Goal: Navigation & Orientation: Find specific page/section

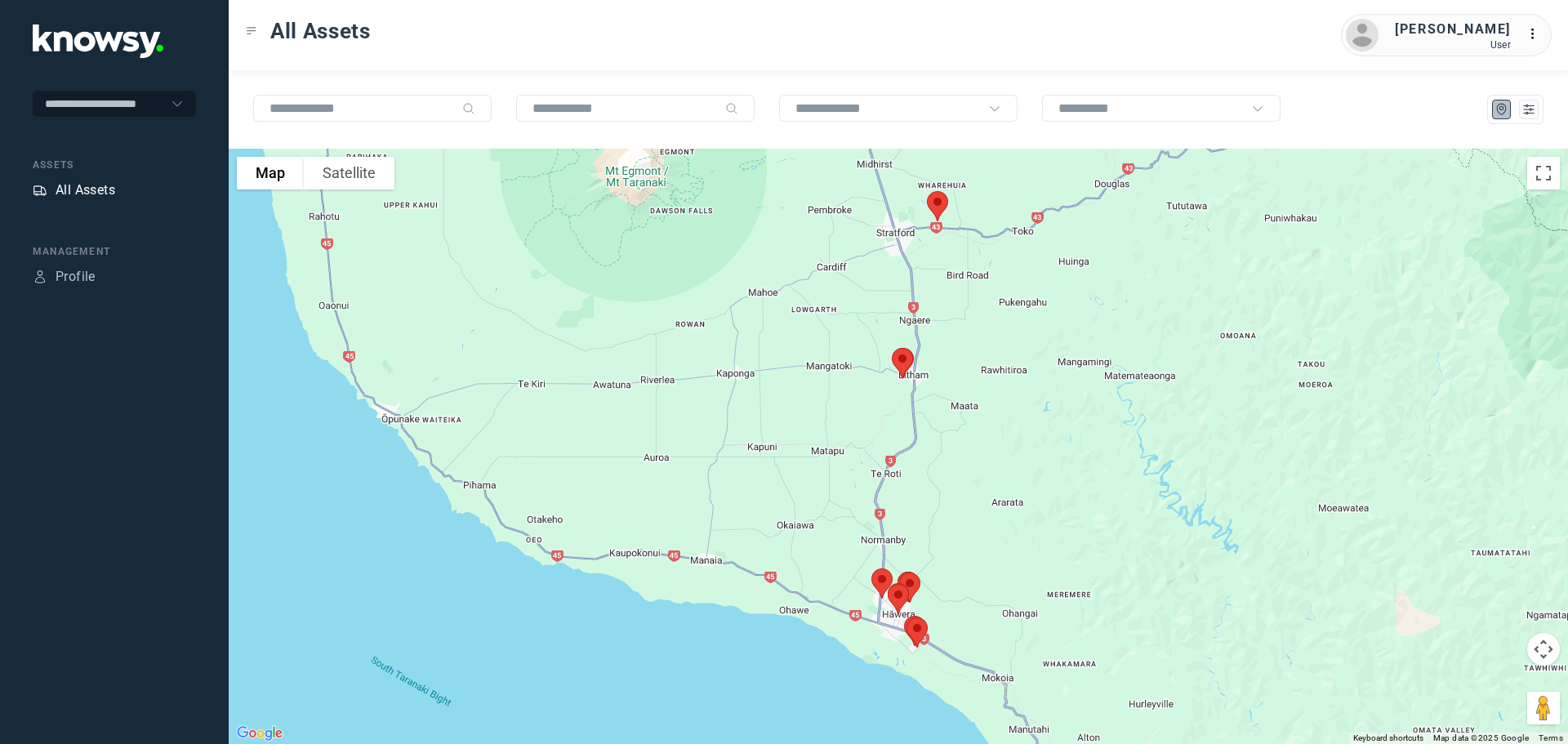
click at [101, 187] on div "All Assets" at bounding box center [85, 191] width 60 height 20
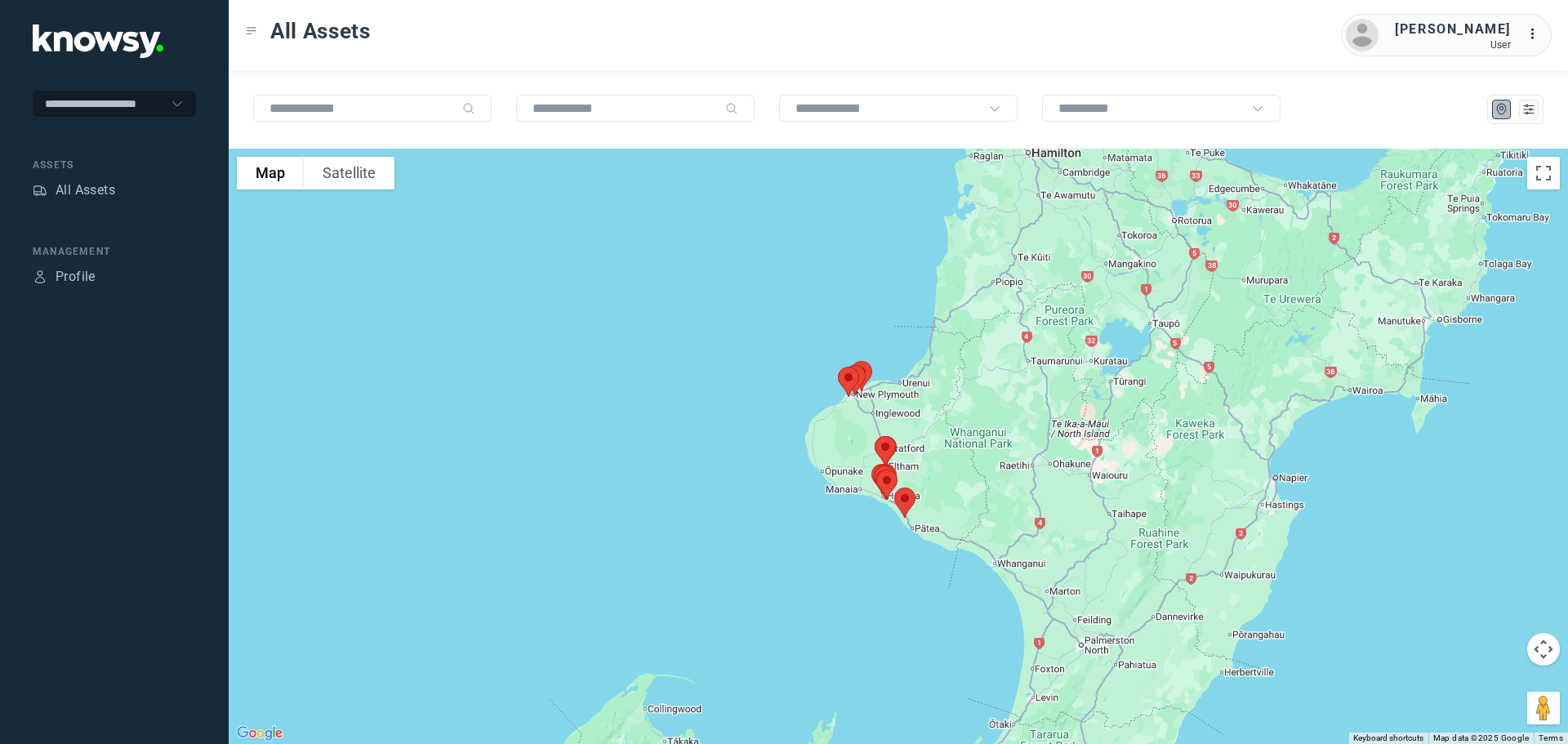
drag, startPoint x: 832, startPoint y: 249, endPoint x: 803, endPoint y: 436, distance: 189.2
click at [803, 436] on div at bounding box center [899, 446] width 1340 height 596
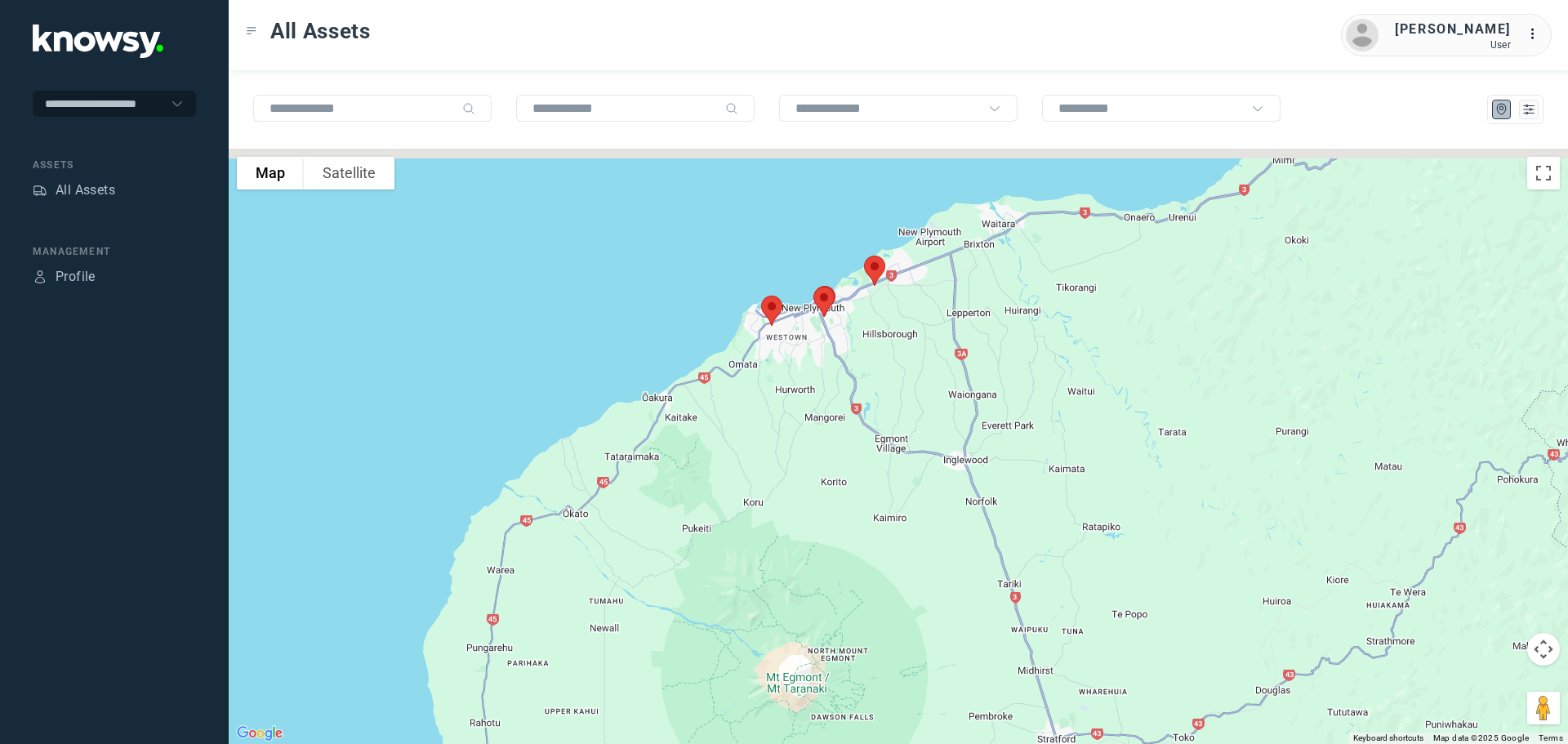
drag, startPoint x: 872, startPoint y: 403, endPoint x: 836, endPoint y: 470, distance: 76.1
click at [836, 472] on div at bounding box center [899, 446] width 1340 height 596
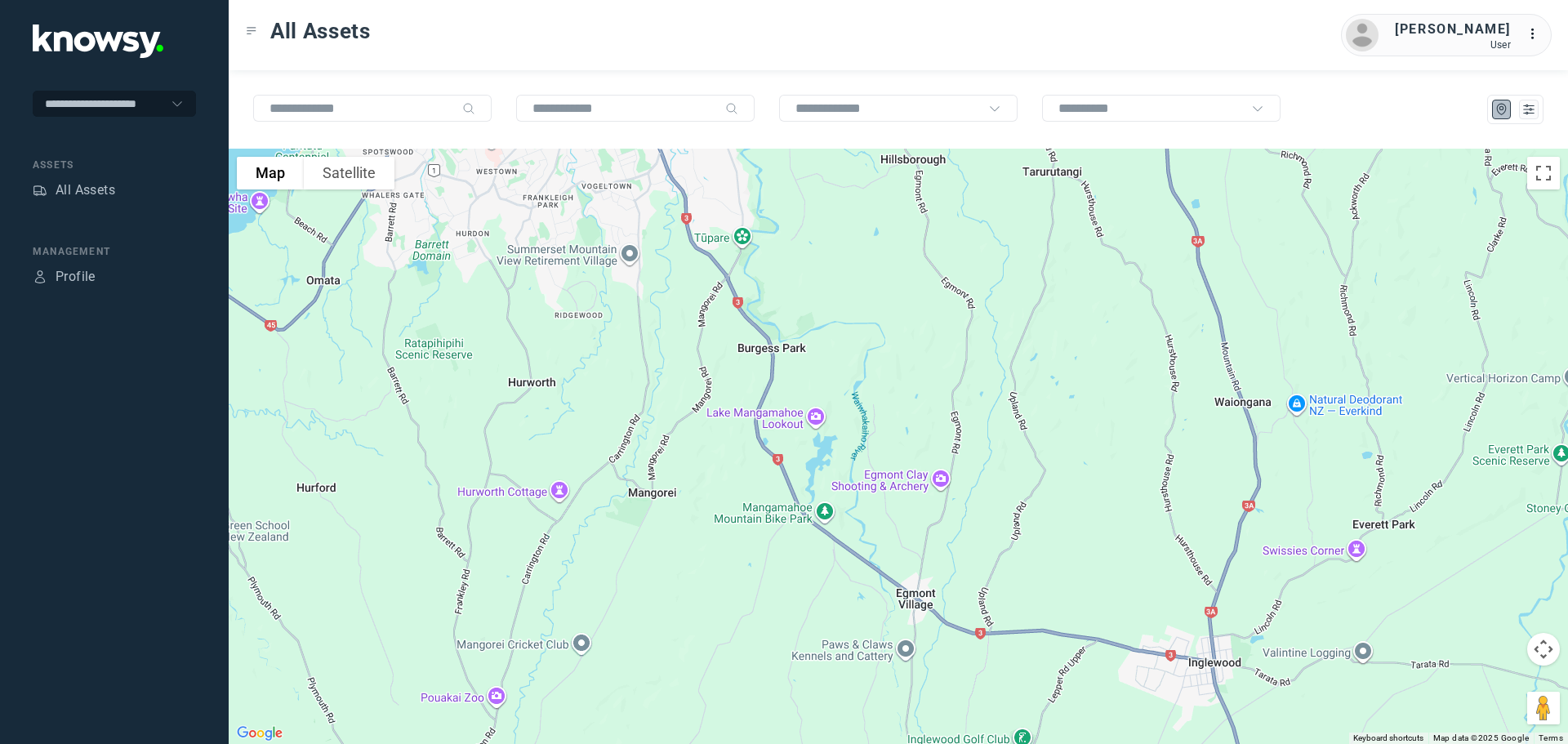
drag, startPoint x: 876, startPoint y: 263, endPoint x: 835, endPoint y: 516, distance: 256.3
click at [835, 516] on div at bounding box center [899, 446] width 1340 height 596
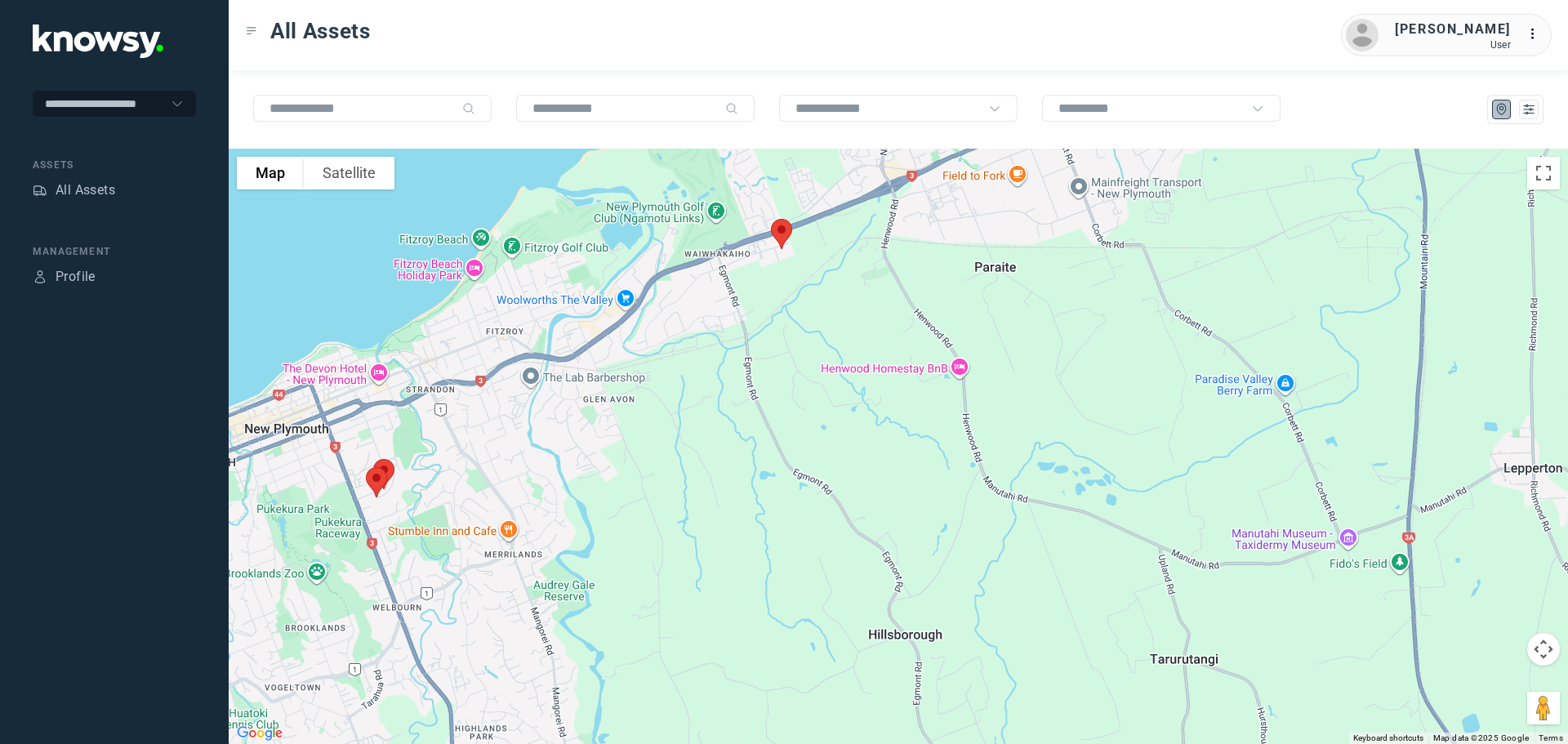
click at [784, 234] on img at bounding box center [782, 234] width 34 height 43
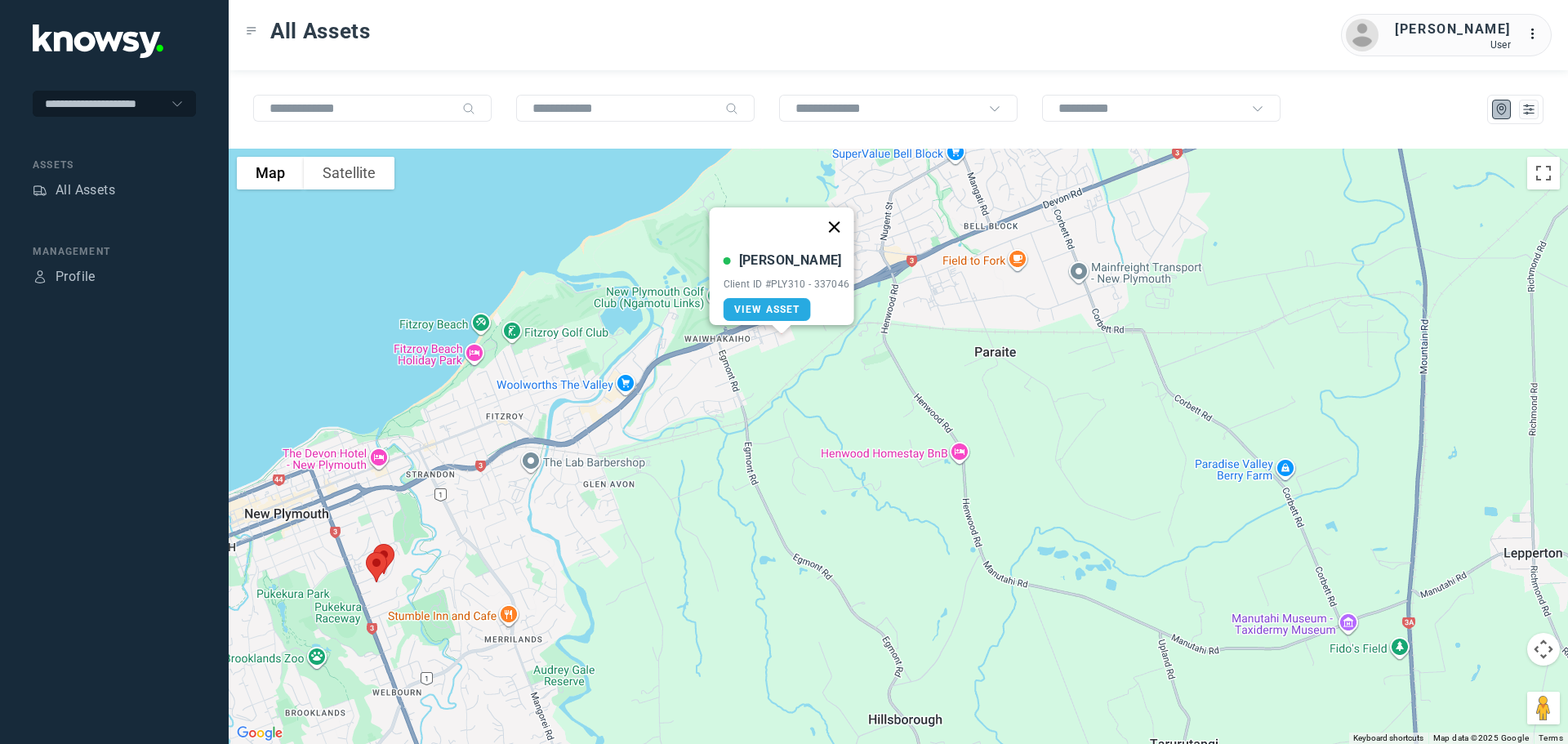
click at [842, 220] on button "Close" at bounding box center [834, 227] width 39 height 39
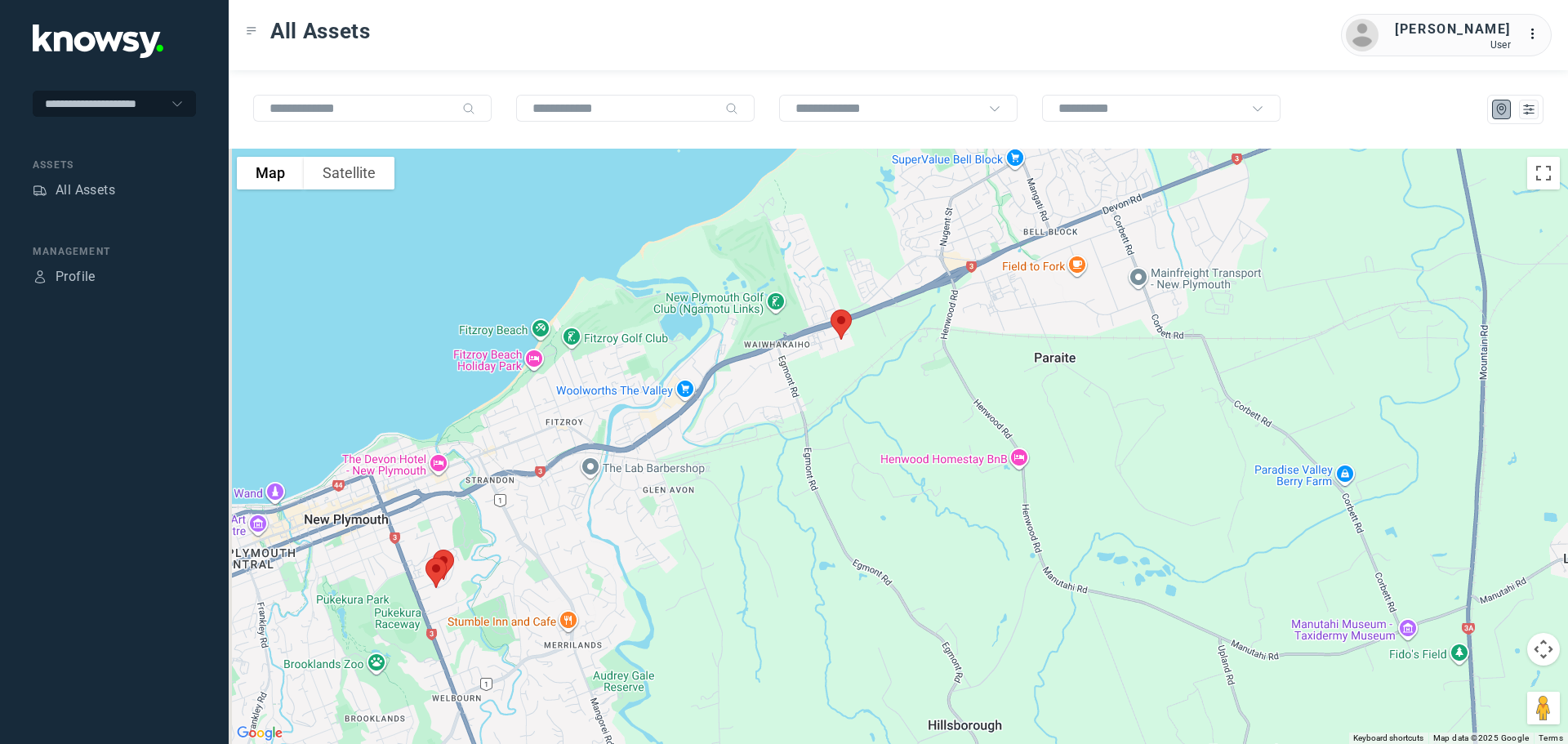
drag, startPoint x: 765, startPoint y: 369, endPoint x: 835, endPoint y: 374, distance: 70.2
click at [835, 374] on div at bounding box center [899, 446] width 1340 height 596
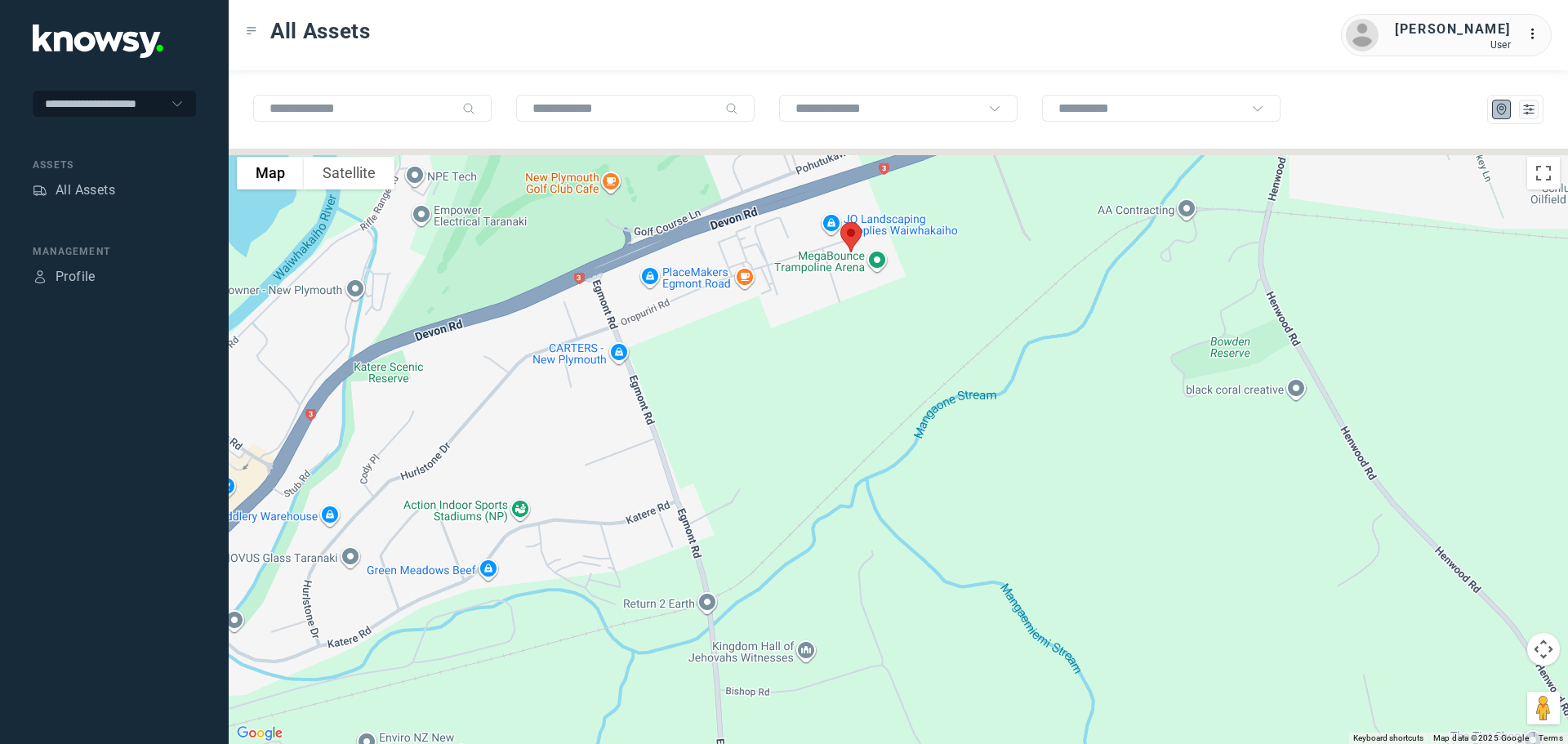
drag, startPoint x: 890, startPoint y: 265, endPoint x: 862, endPoint y: 347, distance: 86.6
click at [863, 347] on div at bounding box center [899, 446] width 1340 height 596
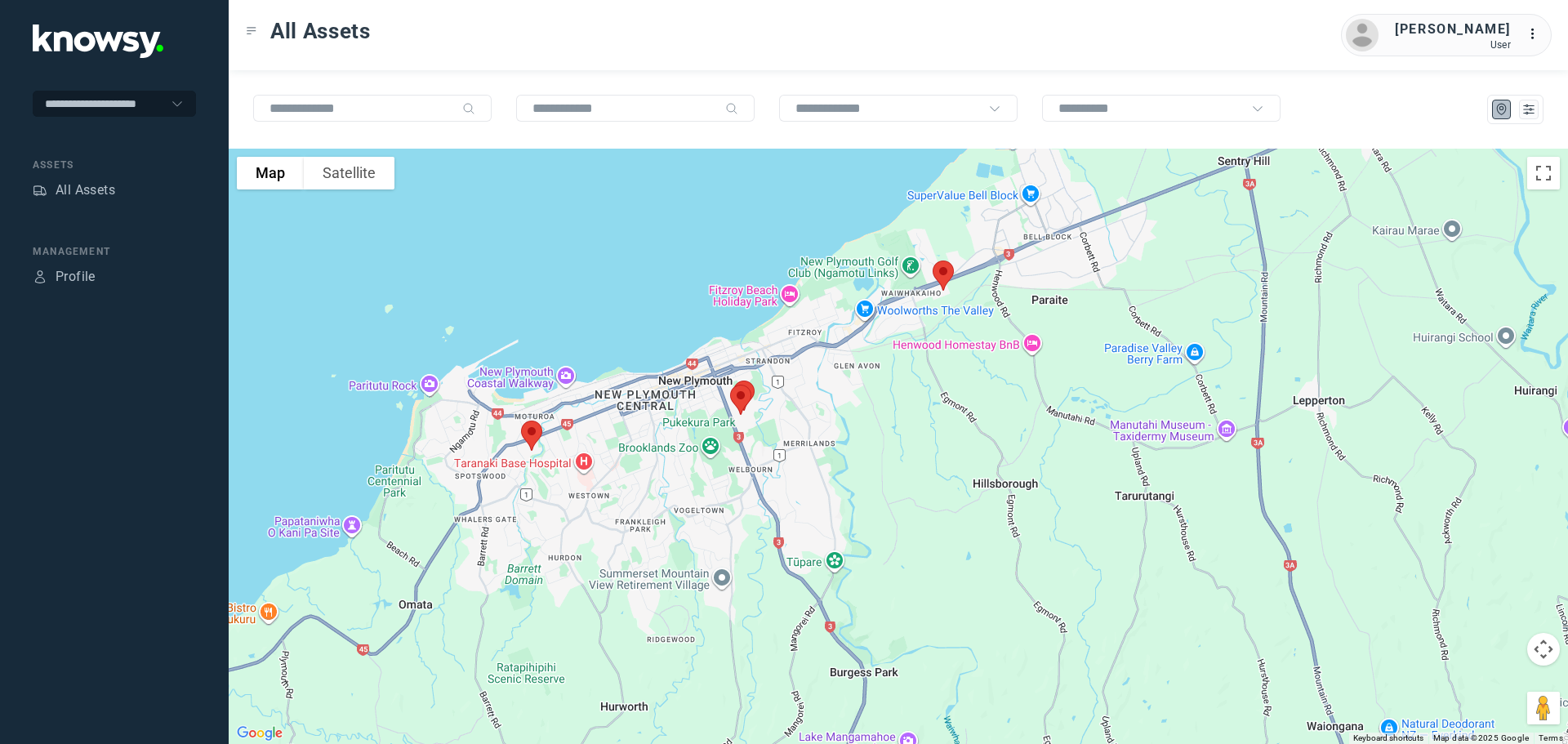
drag, startPoint x: 726, startPoint y: 478, endPoint x: 830, endPoint y: 412, distance: 123.2
click at [830, 412] on div at bounding box center [899, 446] width 1340 height 596
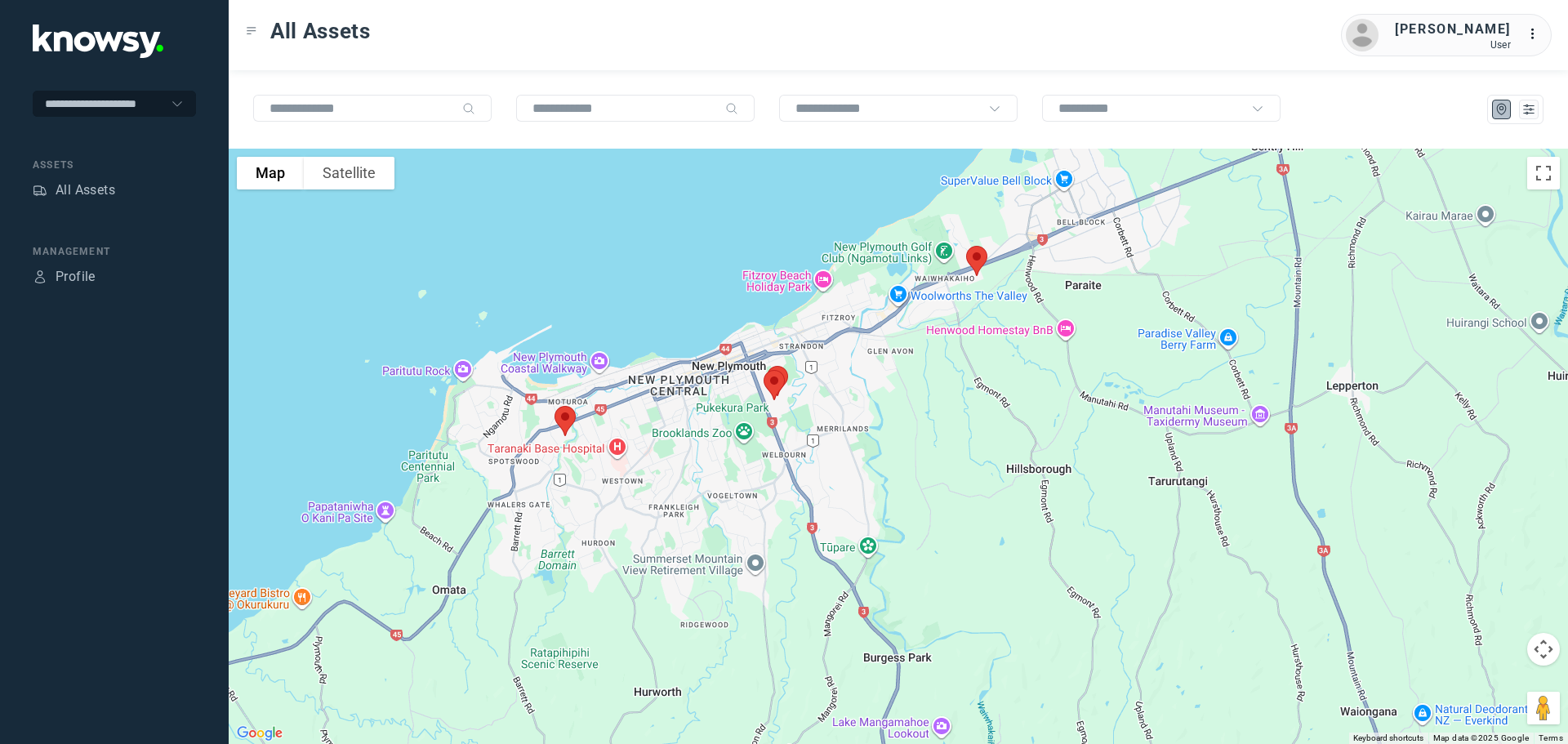
drag, startPoint x: 830, startPoint y: 412, endPoint x: 867, endPoint y: 396, distance: 40.3
click at [867, 396] on div at bounding box center [899, 446] width 1340 height 596
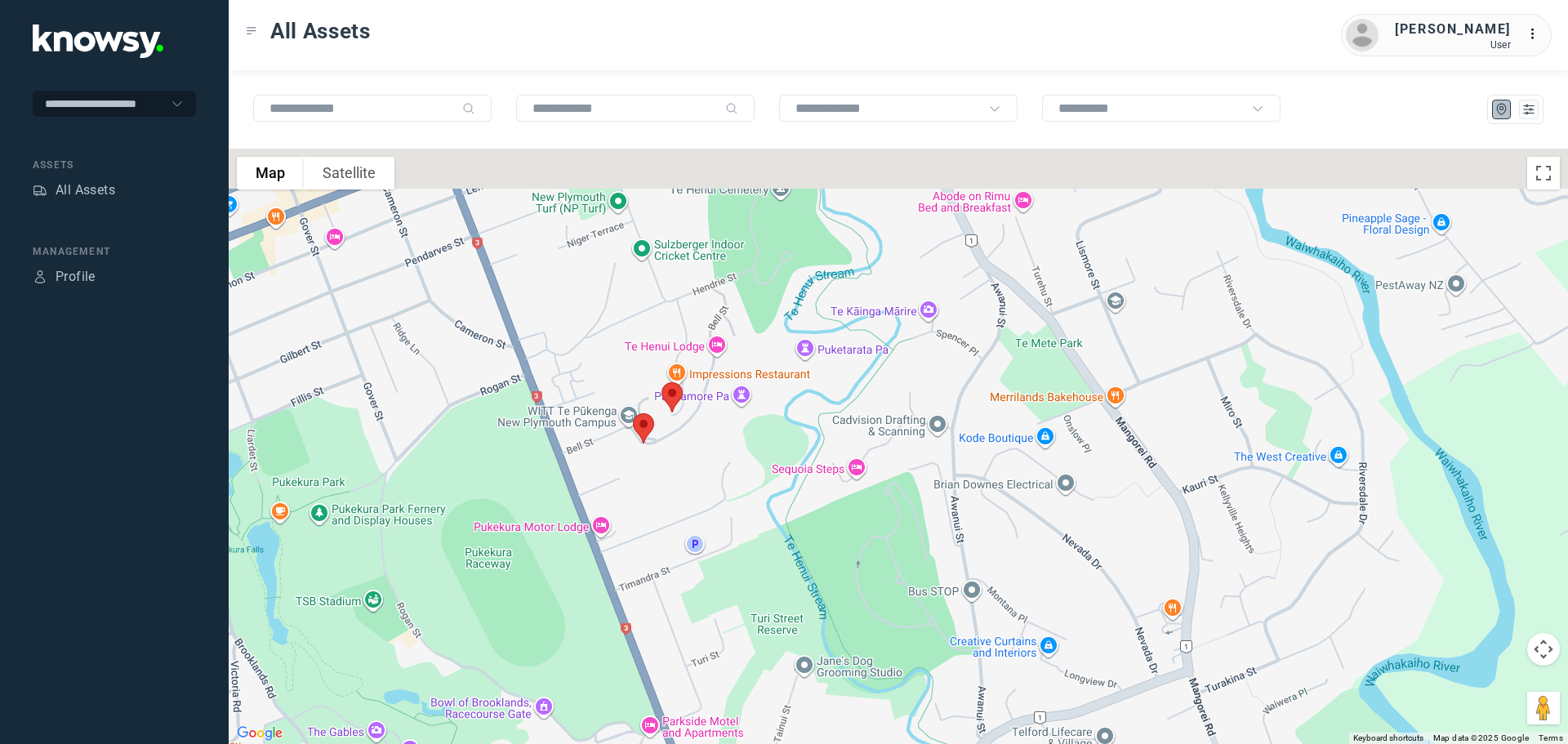
drag, startPoint x: 851, startPoint y: 375, endPoint x: 841, endPoint y: 556, distance: 181.3
click at [835, 576] on div at bounding box center [899, 446] width 1340 height 596
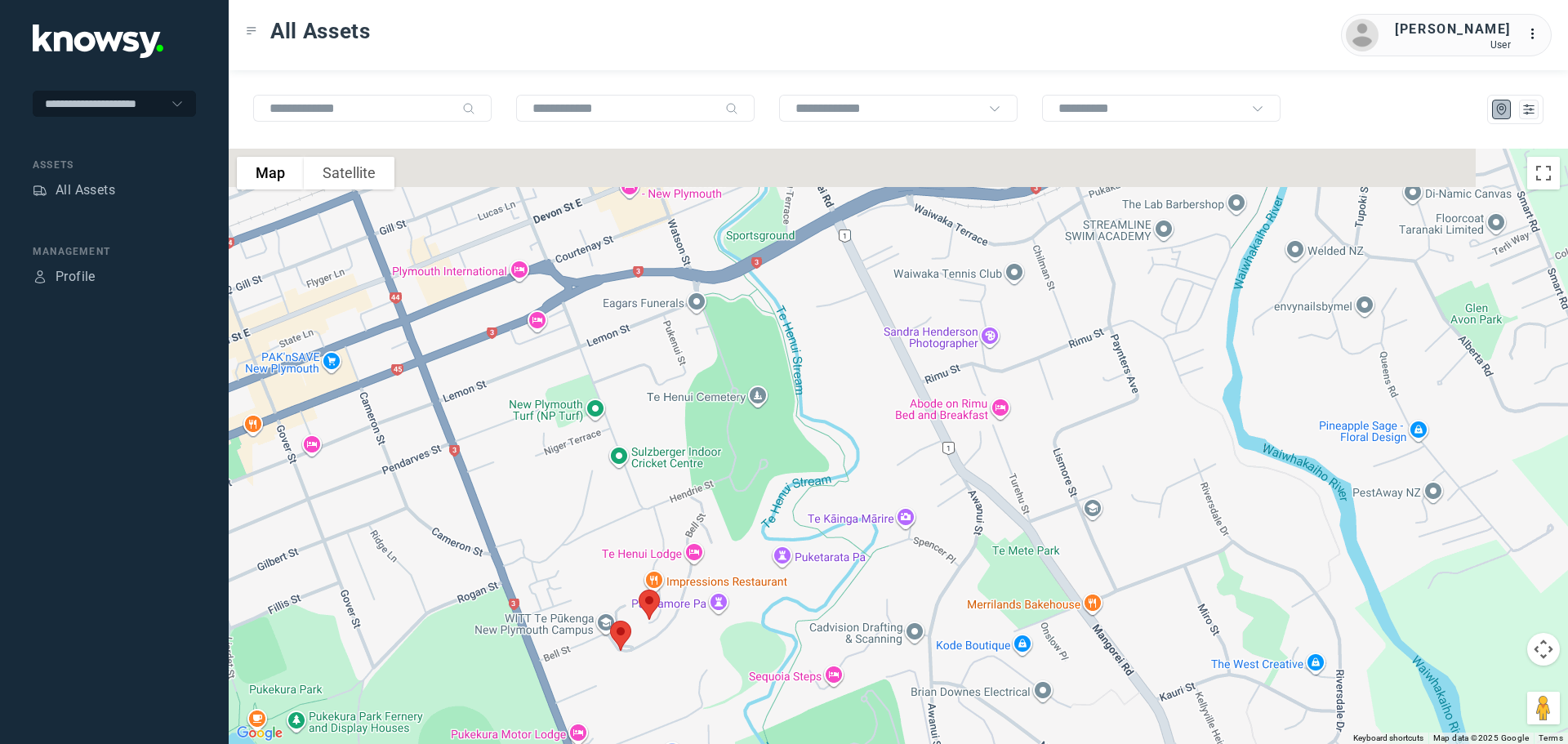
drag, startPoint x: 902, startPoint y: 437, endPoint x: 895, endPoint y: 580, distance: 143.2
click at [892, 590] on div at bounding box center [899, 446] width 1340 height 596
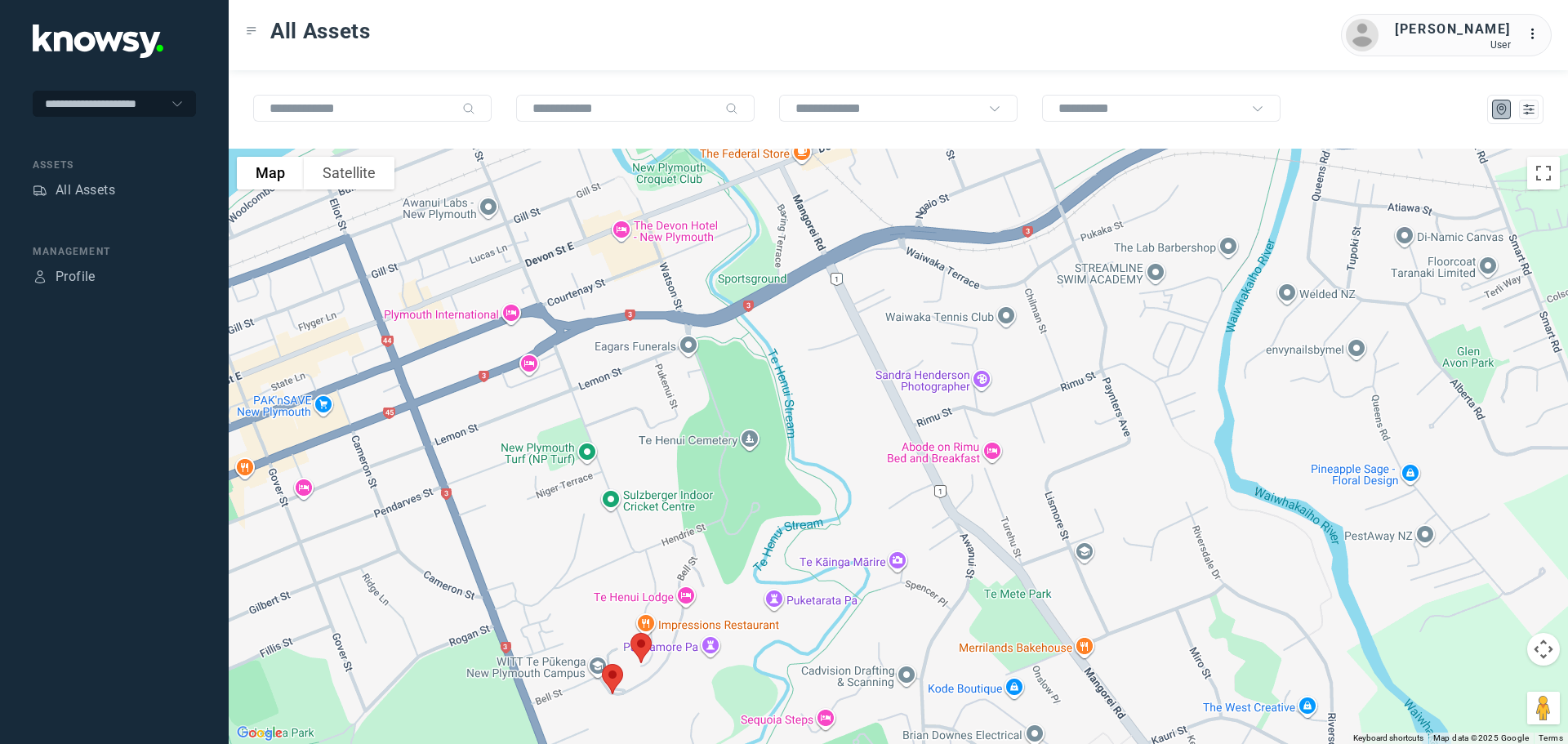
drag, startPoint x: 900, startPoint y: 466, endPoint x: 835, endPoint y: 622, distance: 169.0
click at [838, 621] on div at bounding box center [899, 446] width 1340 height 596
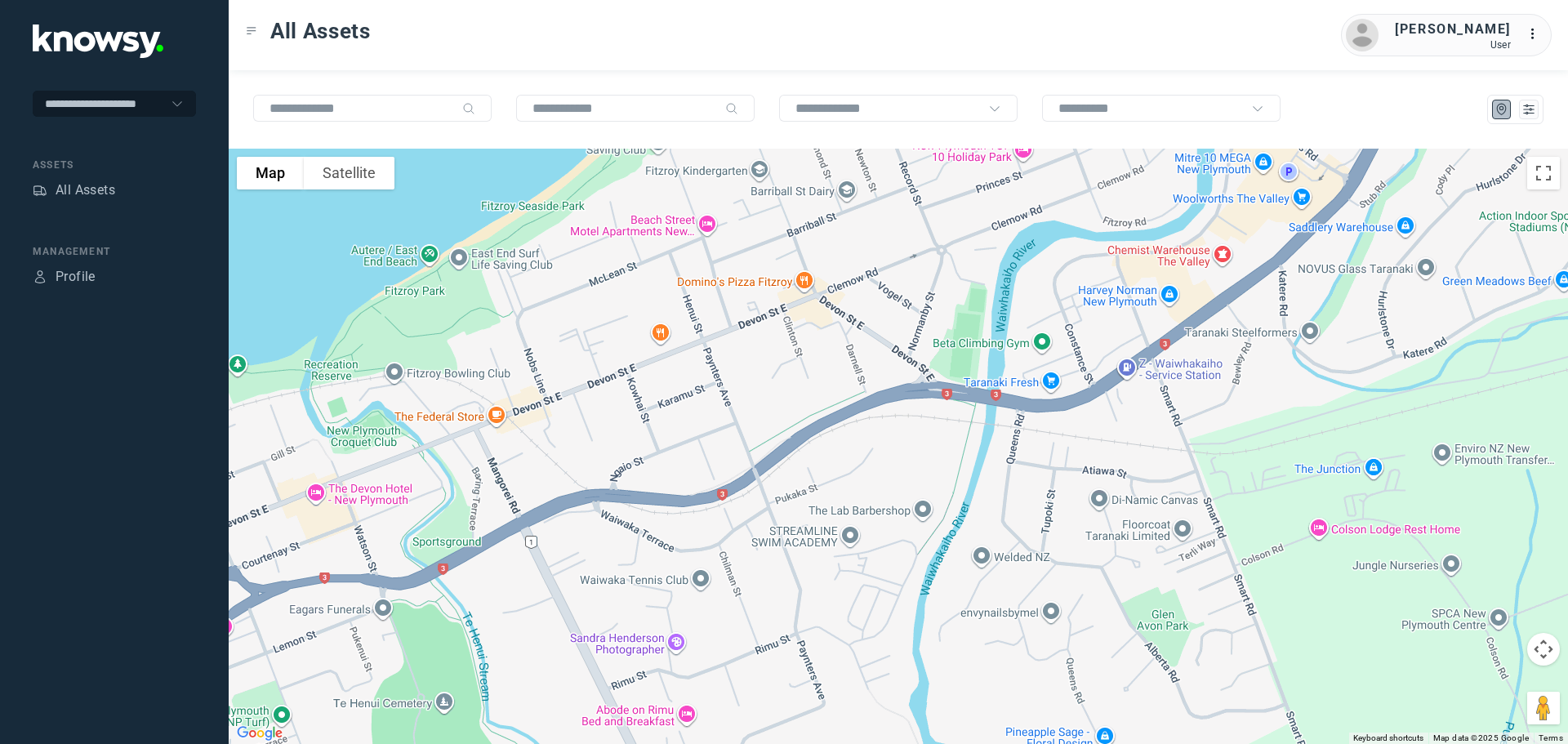
drag, startPoint x: 914, startPoint y: 518, endPoint x: 657, endPoint y: 571, distance: 262.4
click at [657, 571] on div at bounding box center [899, 446] width 1340 height 596
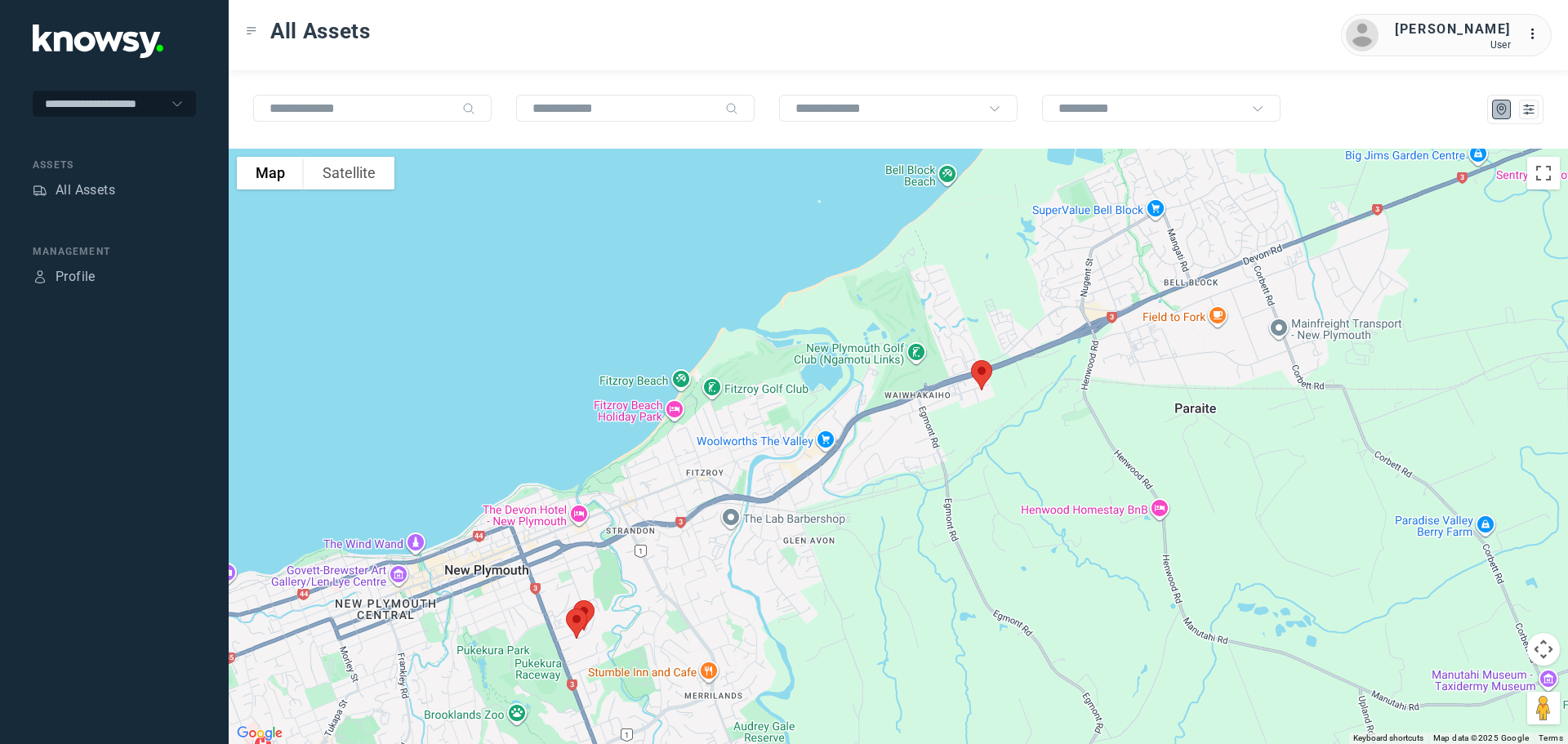
drag, startPoint x: 942, startPoint y: 470, endPoint x: 822, endPoint y: 468, distance: 120.0
click at [822, 468] on div at bounding box center [899, 446] width 1340 height 596
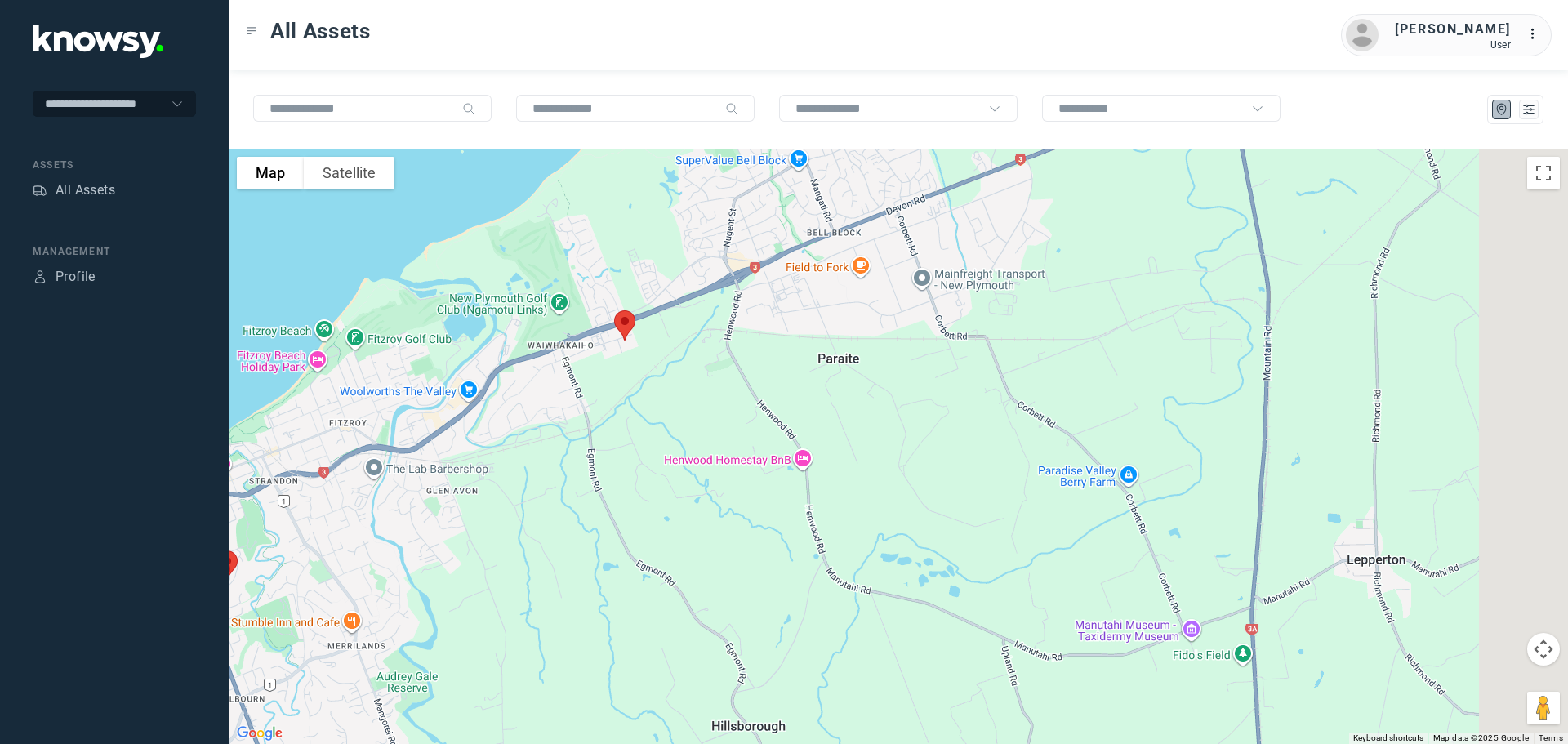
drag, startPoint x: 1171, startPoint y: 556, endPoint x: 888, endPoint y: 509, distance: 286.9
click at [888, 509] on div at bounding box center [899, 446] width 1340 height 596
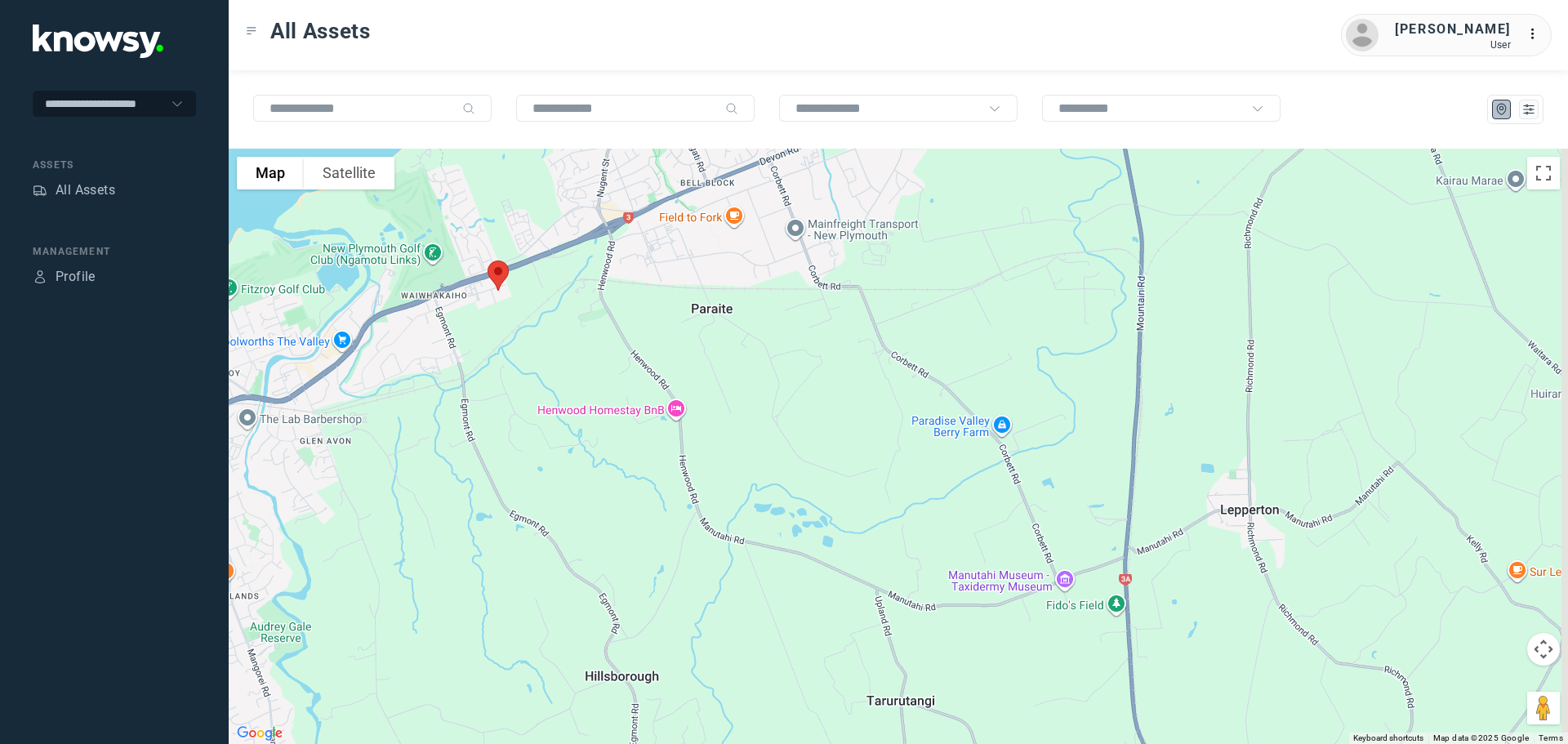
drag, startPoint x: 1238, startPoint y: 543, endPoint x: 1108, endPoint y: 491, distance: 140.0
click at [1108, 491] on div at bounding box center [899, 446] width 1340 height 596
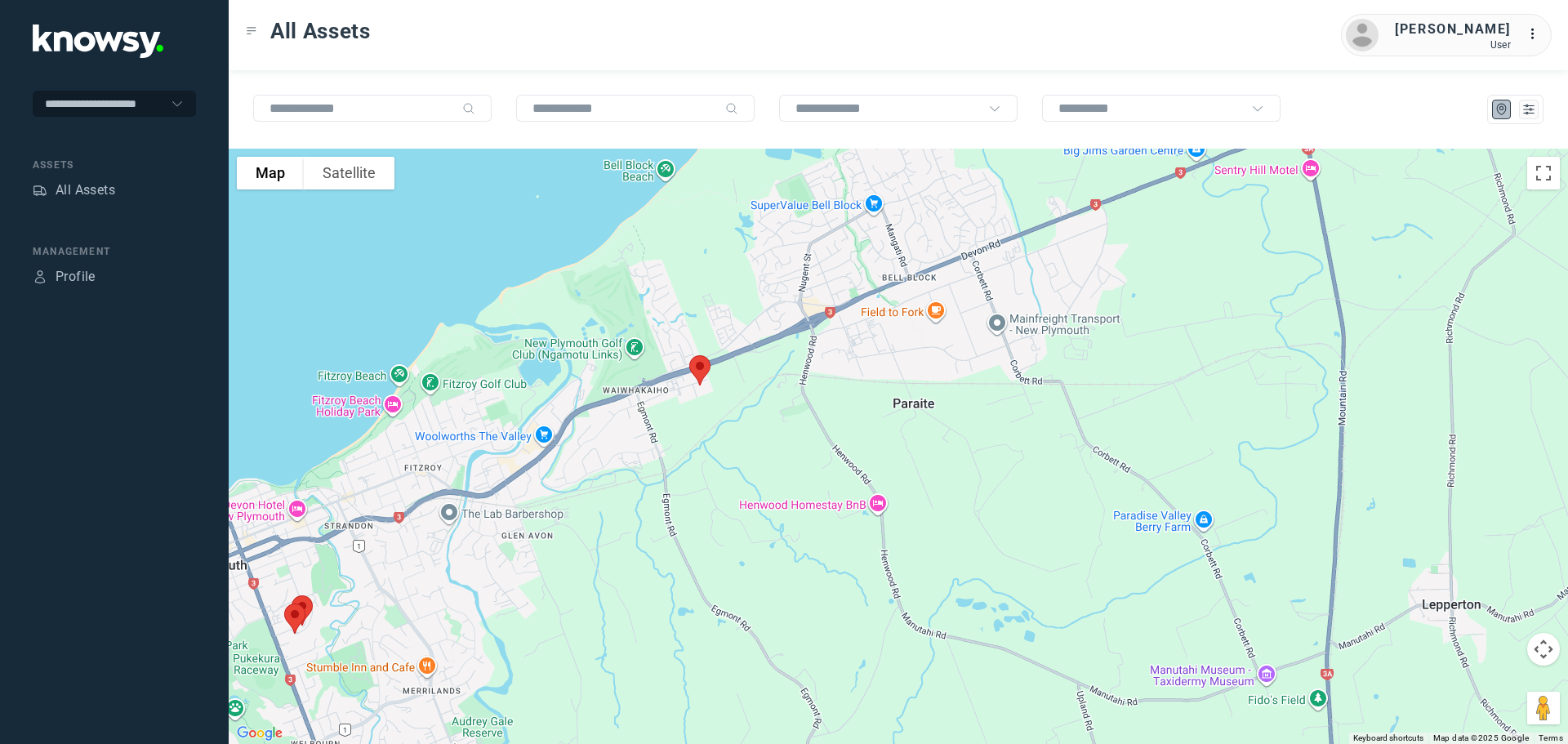
drag, startPoint x: 849, startPoint y: 433, endPoint x: 1069, endPoint y: 544, distance: 246.4
click at [1069, 544] on div at bounding box center [899, 446] width 1340 height 596
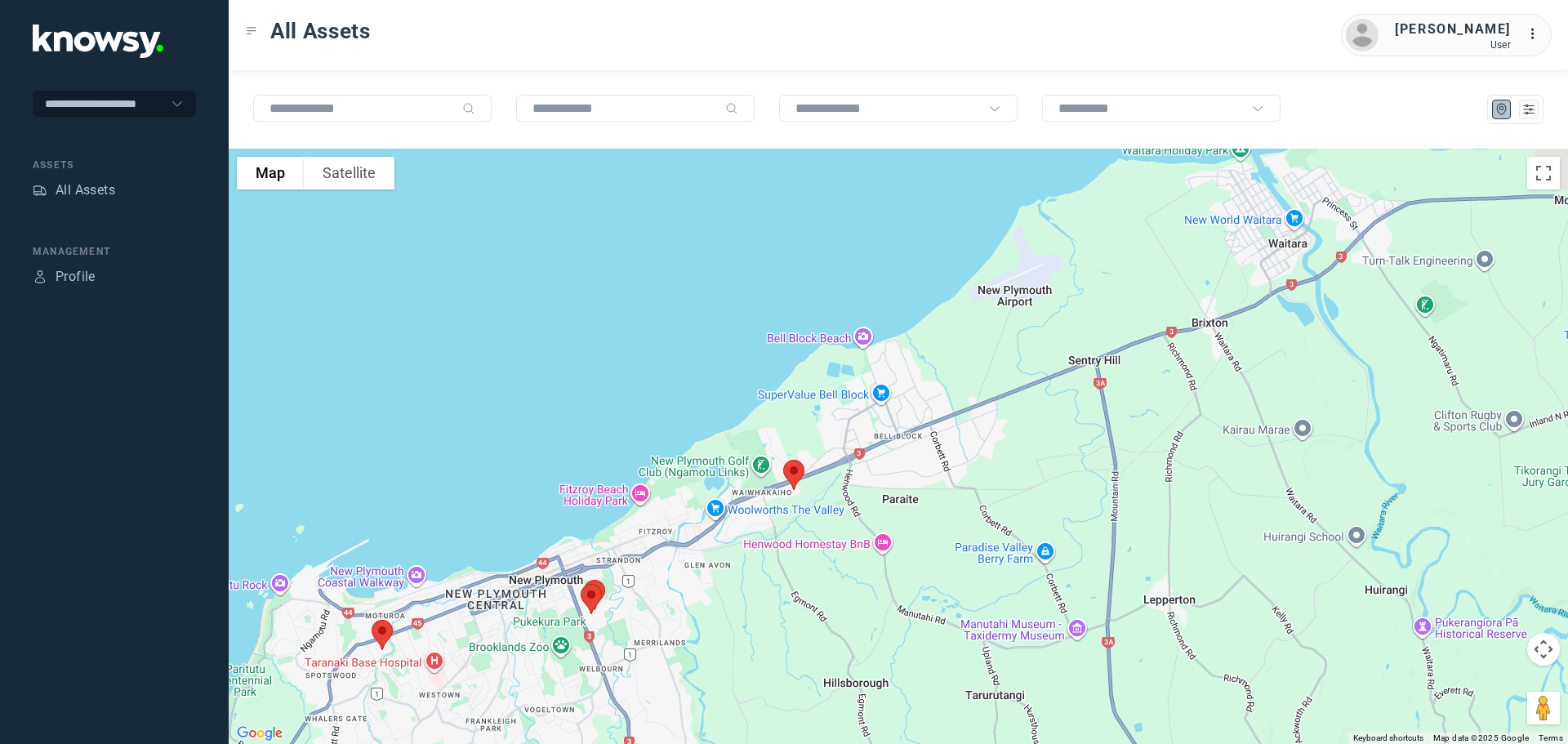
drag, startPoint x: 1085, startPoint y: 446, endPoint x: 988, endPoint y: 473, distance: 100.7
click at [988, 473] on div at bounding box center [899, 446] width 1340 height 596
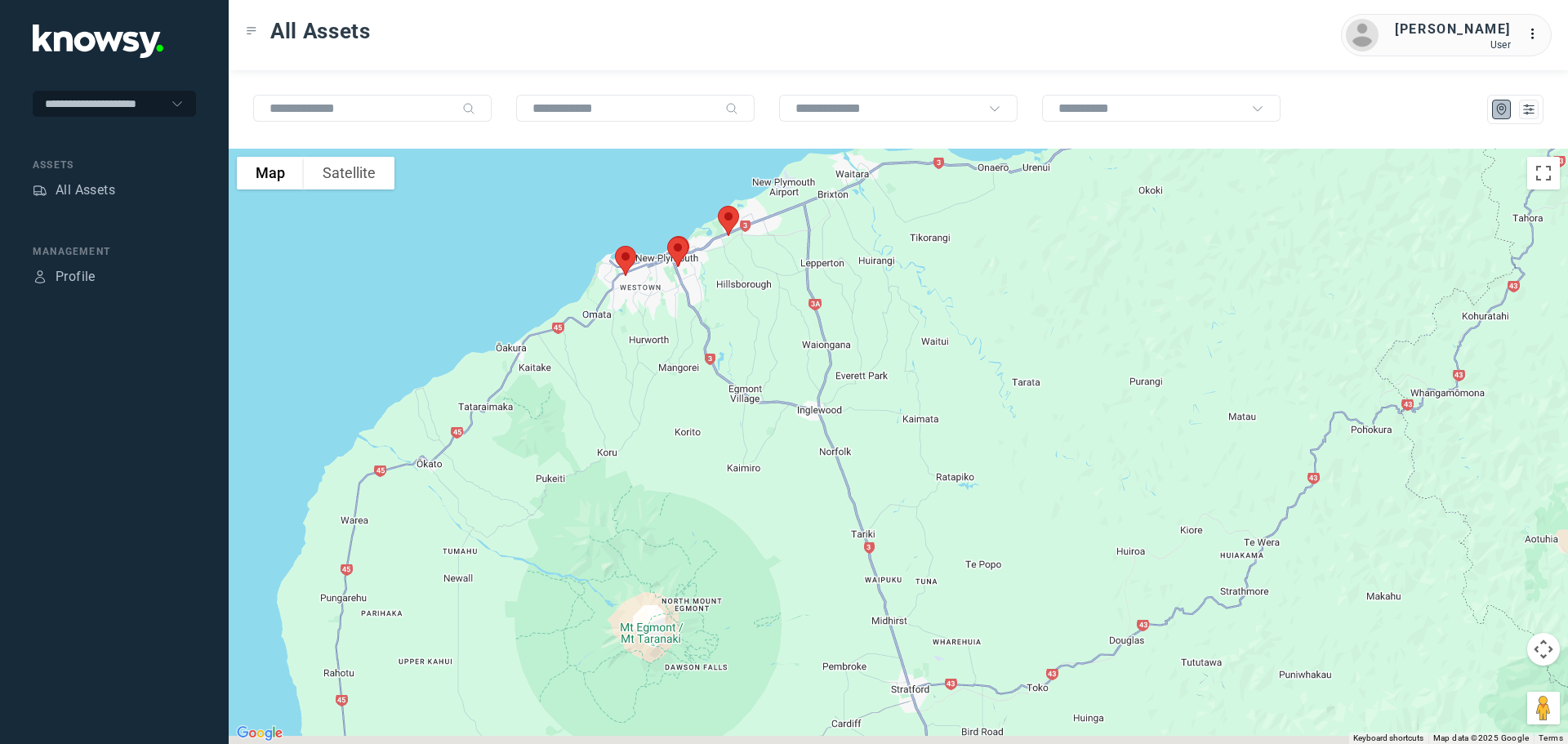
drag, startPoint x: 948, startPoint y: 635, endPoint x: 852, endPoint y: 334, distance: 315.9
click at [852, 334] on div at bounding box center [899, 446] width 1340 height 596
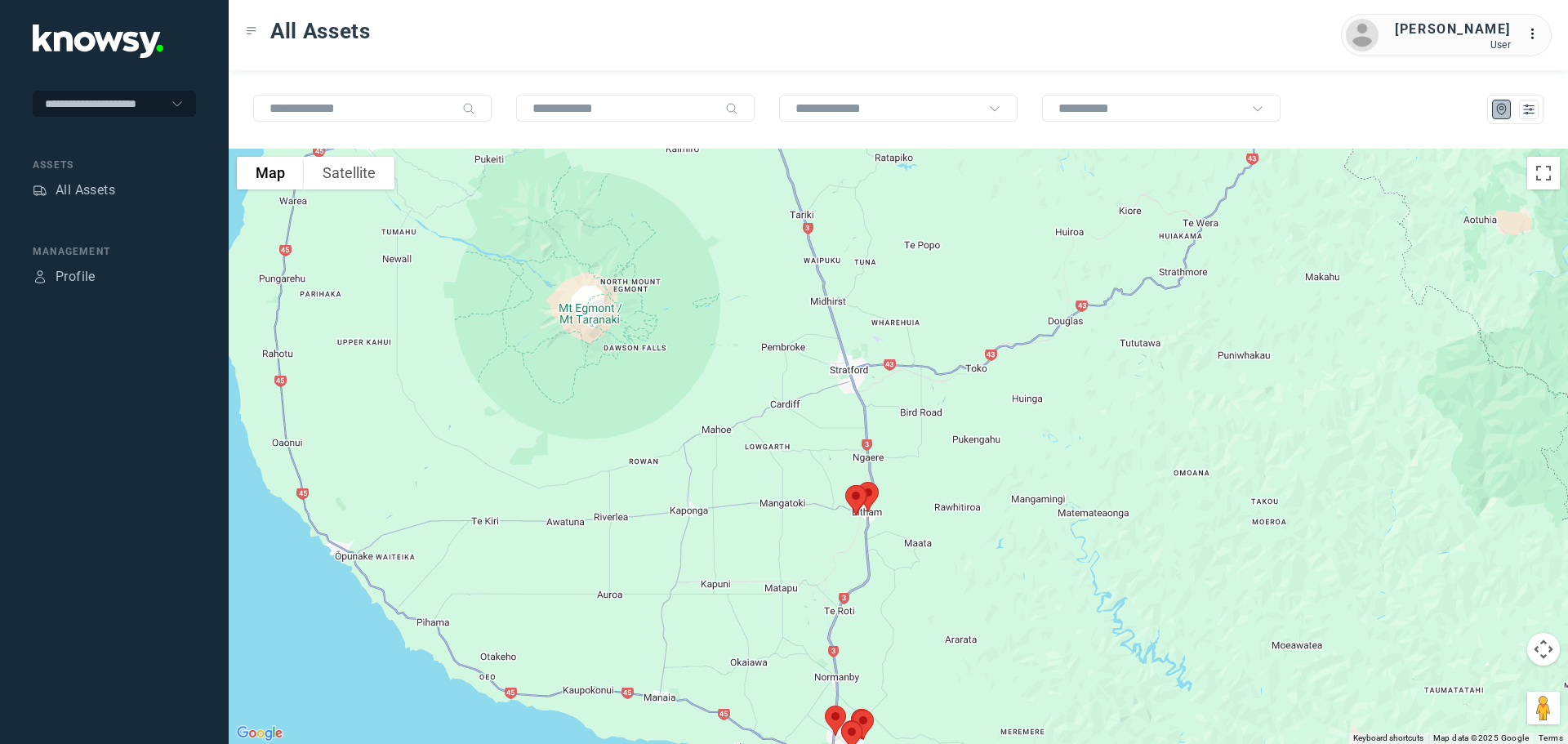
drag, startPoint x: 934, startPoint y: 689, endPoint x: 887, endPoint y: 452, distance: 241.6
click at [900, 474] on div at bounding box center [899, 446] width 1340 height 596
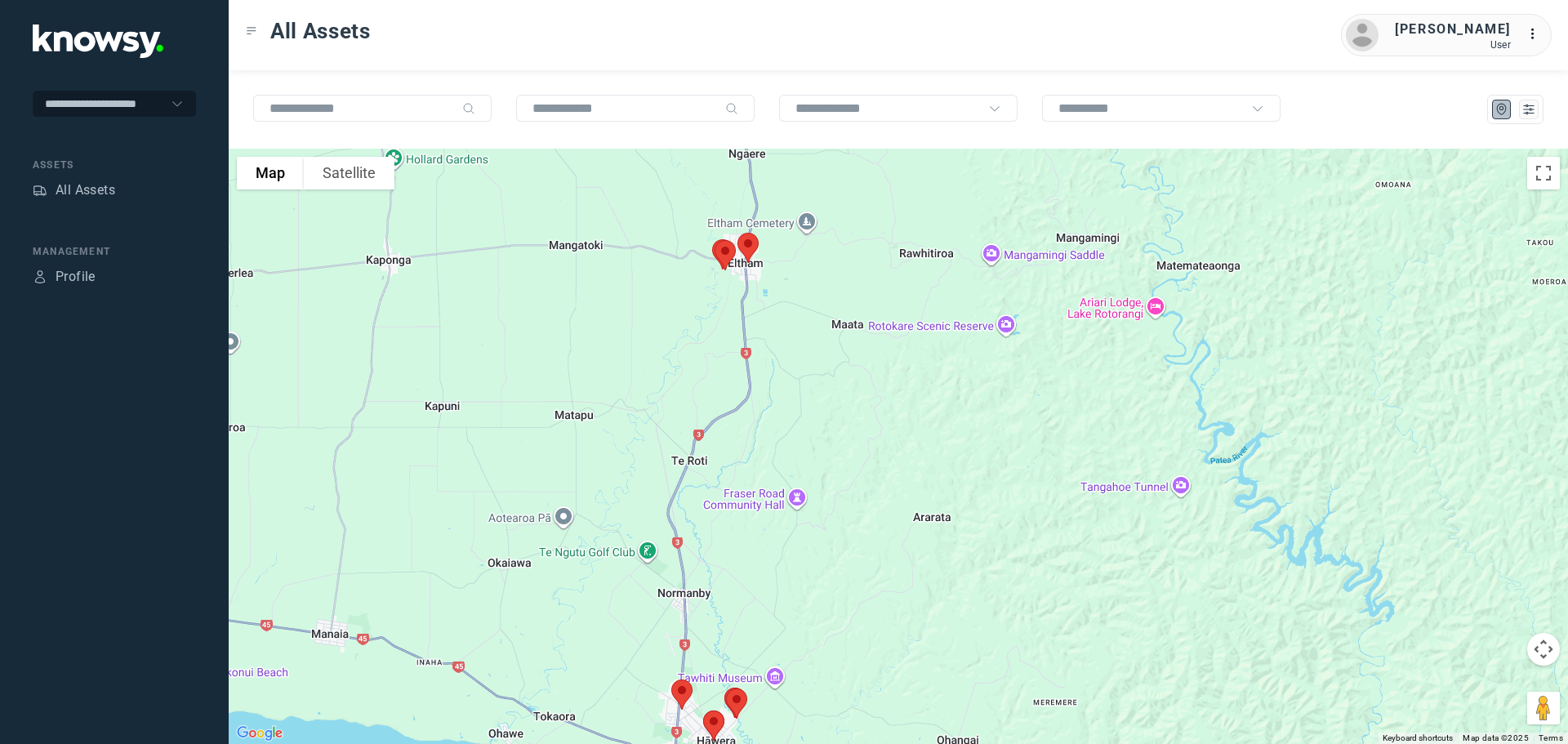
drag, startPoint x: 771, startPoint y: 315, endPoint x: 778, endPoint y: 375, distance: 60.4
click at [780, 363] on div at bounding box center [899, 446] width 1340 height 596
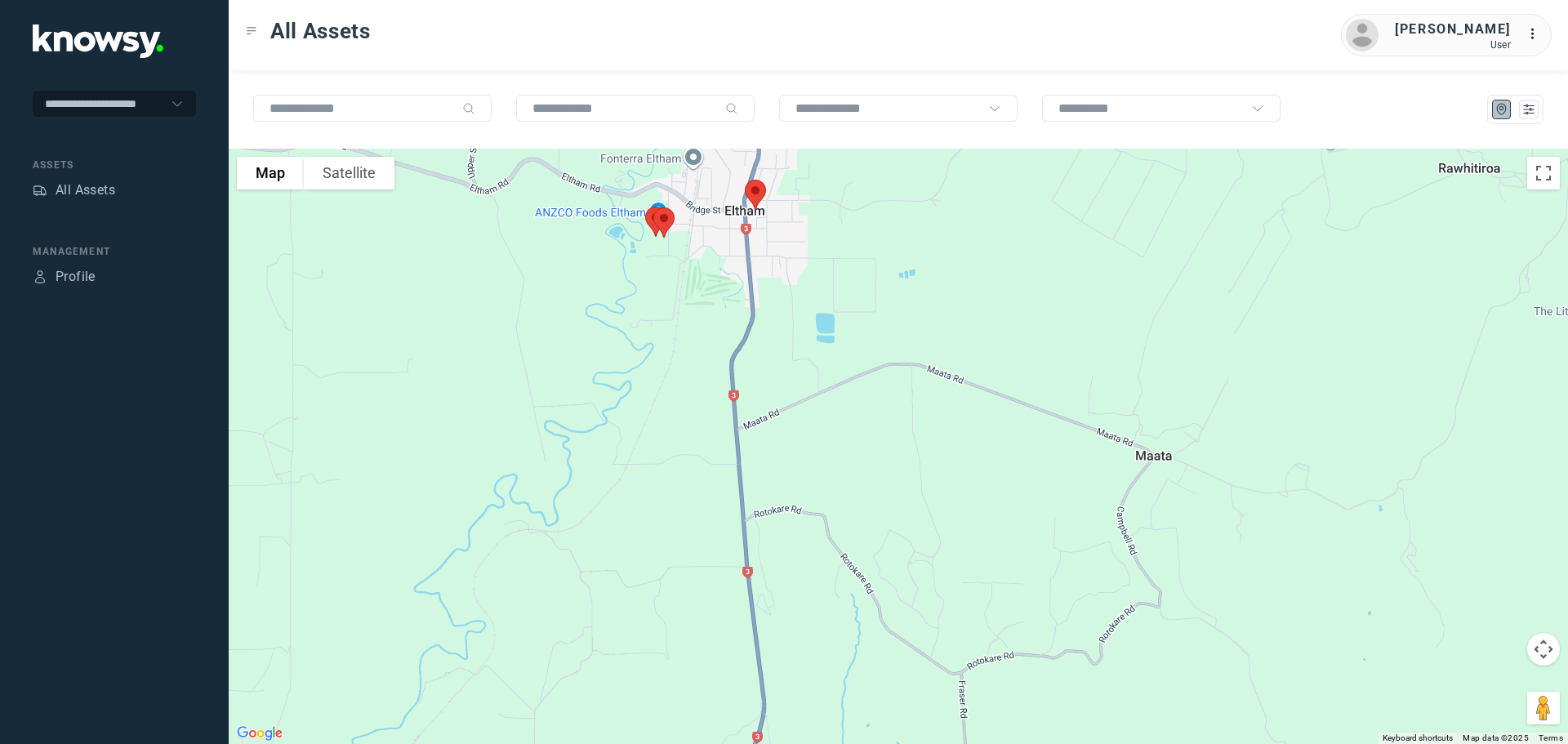
drag, startPoint x: 778, startPoint y: 326, endPoint x: 875, endPoint y: 527, distance: 223.2
click at [875, 527] on div at bounding box center [899, 446] width 1340 height 596
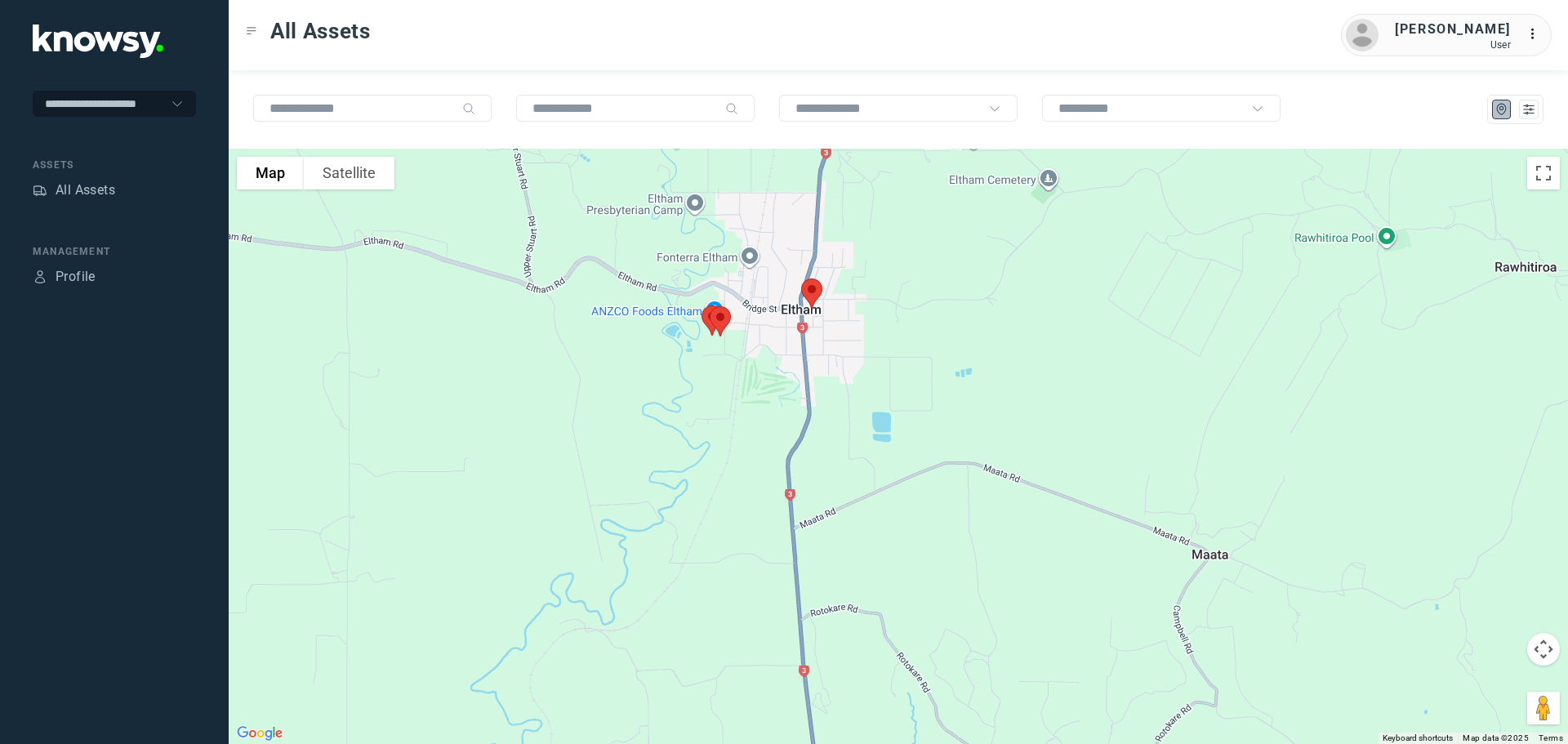
click at [811, 292] on img at bounding box center [811, 294] width 34 height 43
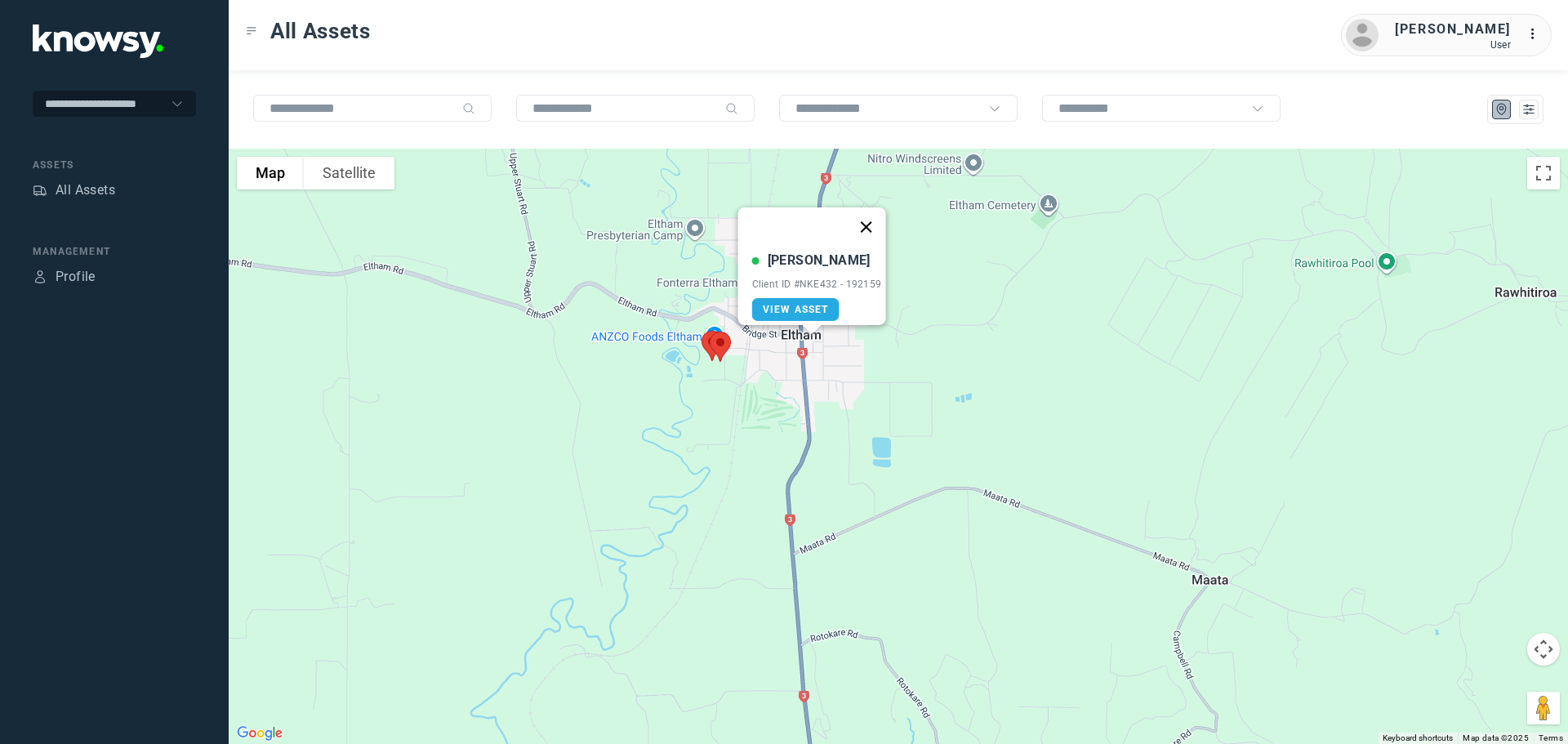
click at [876, 218] on button "Close" at bounding box center [866, 227] width 39 height 39
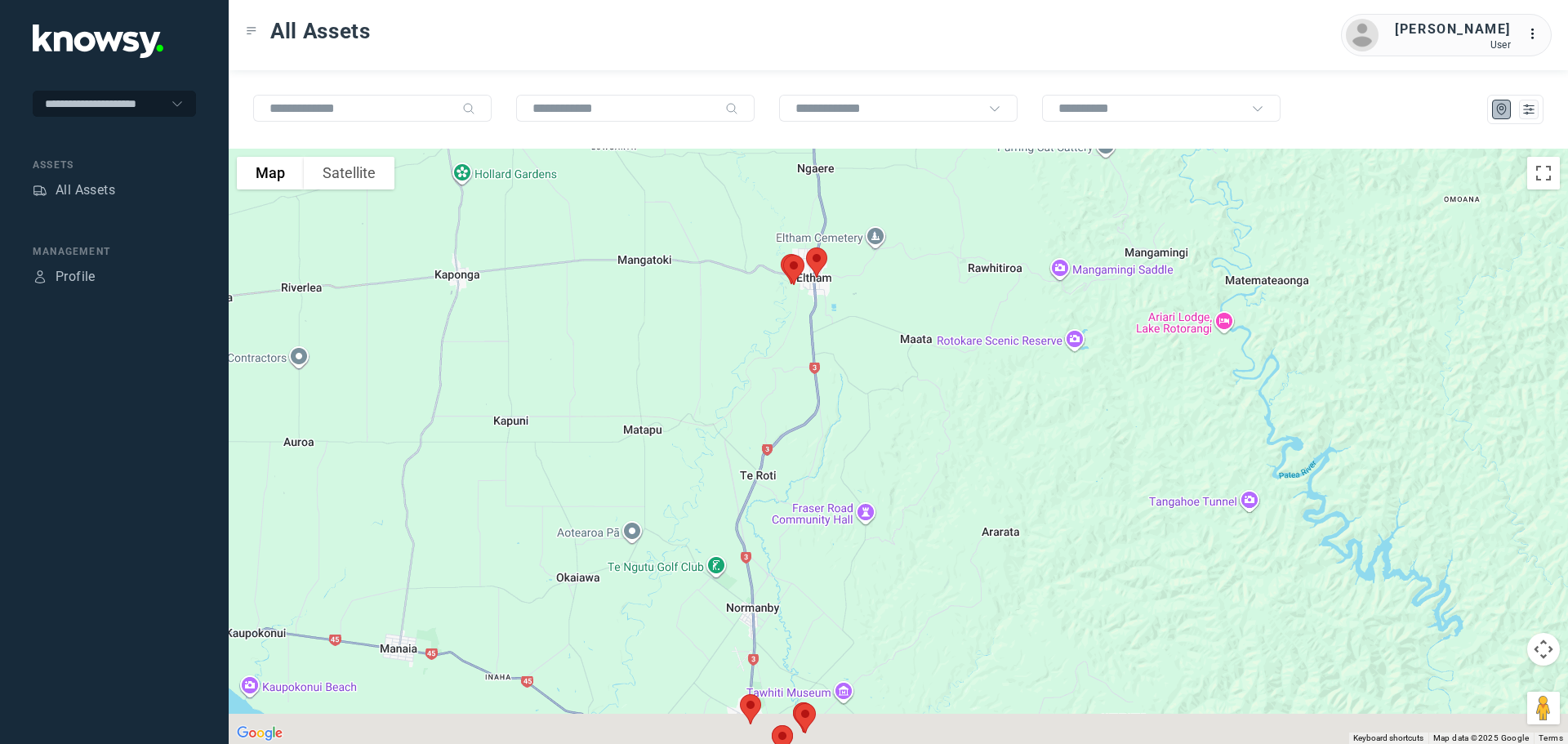
drag, startPoint x: 884, startPoint y: 463, endPoint x: 848, endPoint y: 262, distance: 204.2
click at [852, 266] on div "To navigate, press the arrow keys." at bounding box center [899, 446] width 1340 height 596
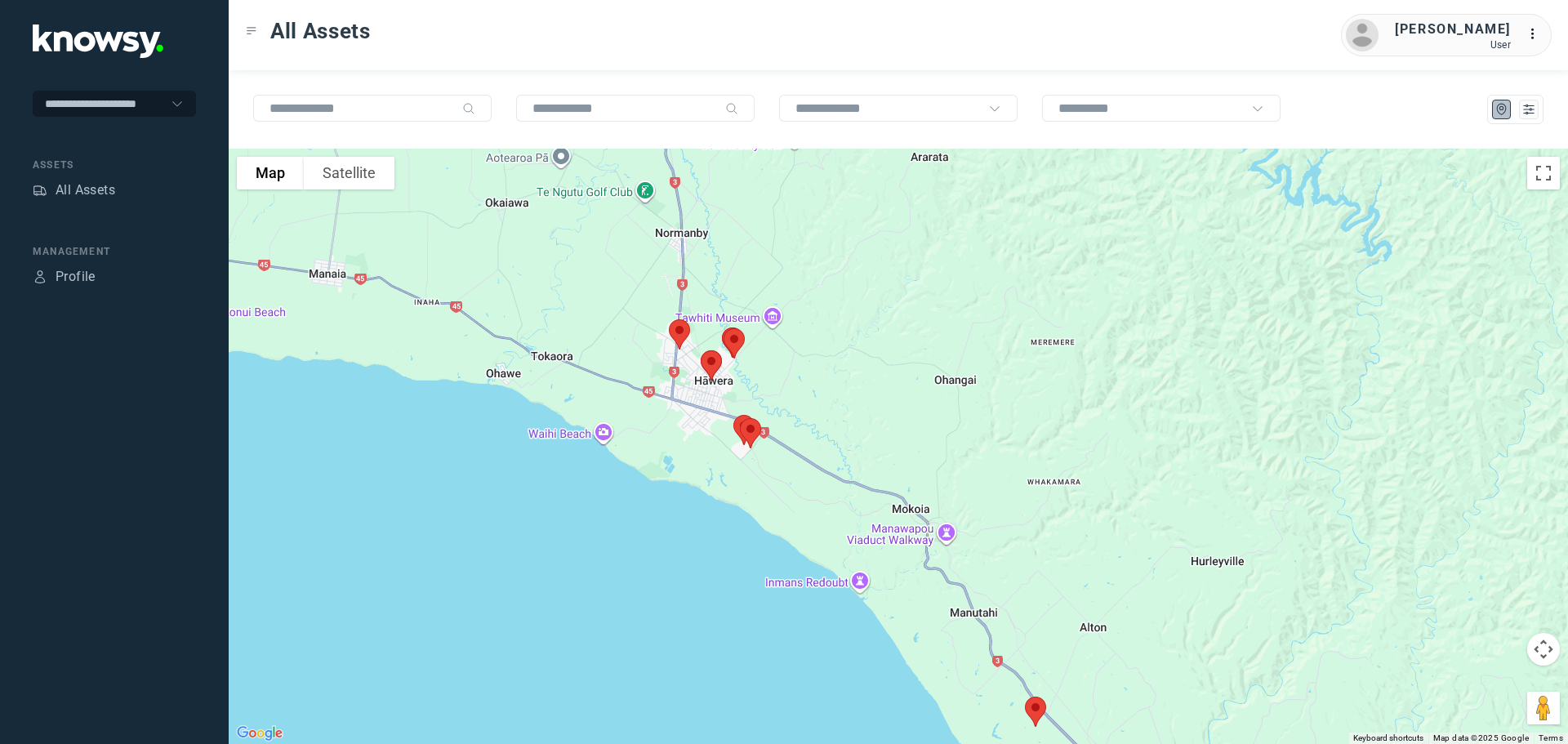
drag, startPoint x: 873, startPoint y: 453, endPoint x: 837, endPoint y: 293, distance: 164.0
click at [837, 293] on div at bounding box center [899, 446] width 1340 height 596
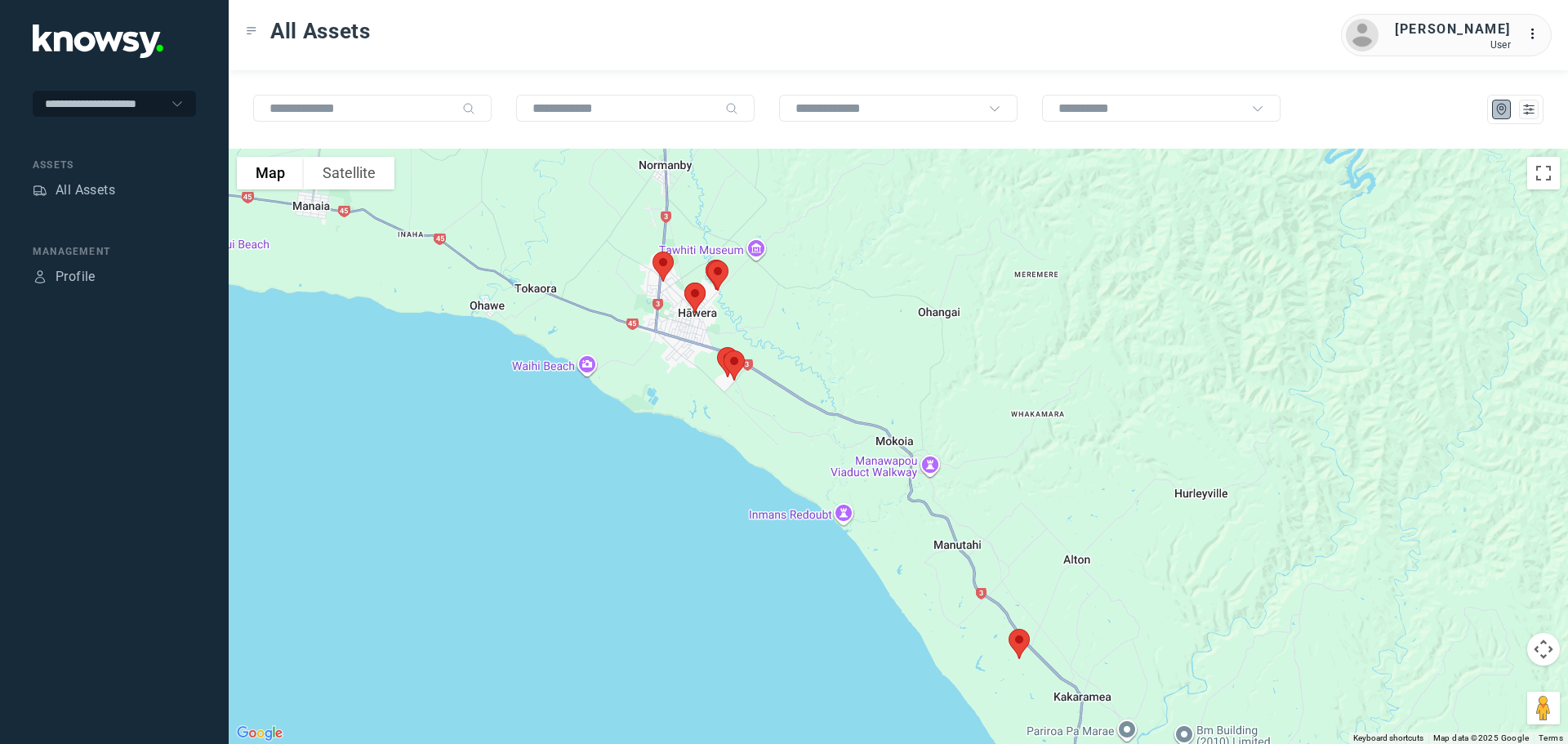
click at [1021, 647] on img at bounding box center [1018, 644] width 34 height 43
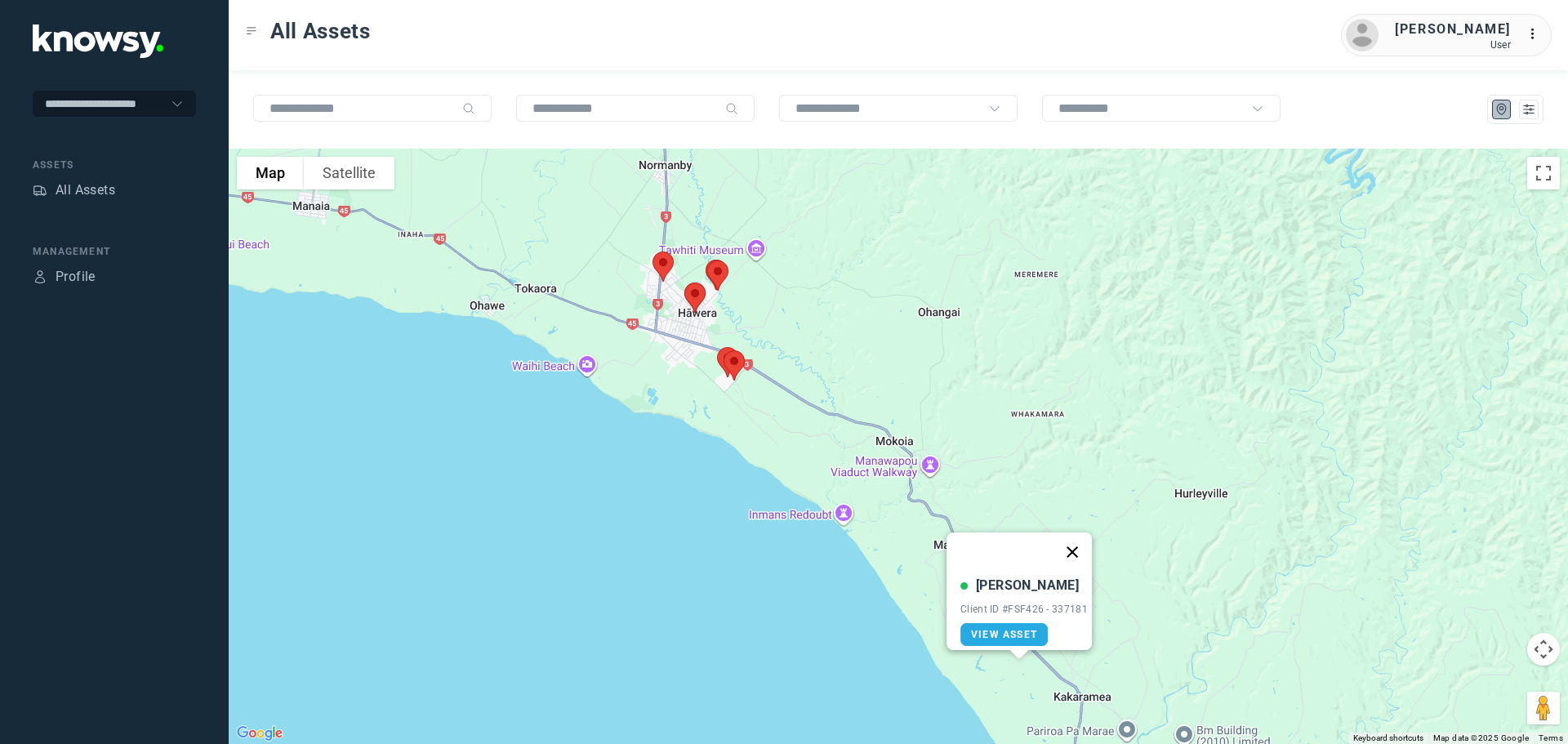
click at [1078, 545] on button "Close" at bounding box center [1073, 552] width 39 height 39
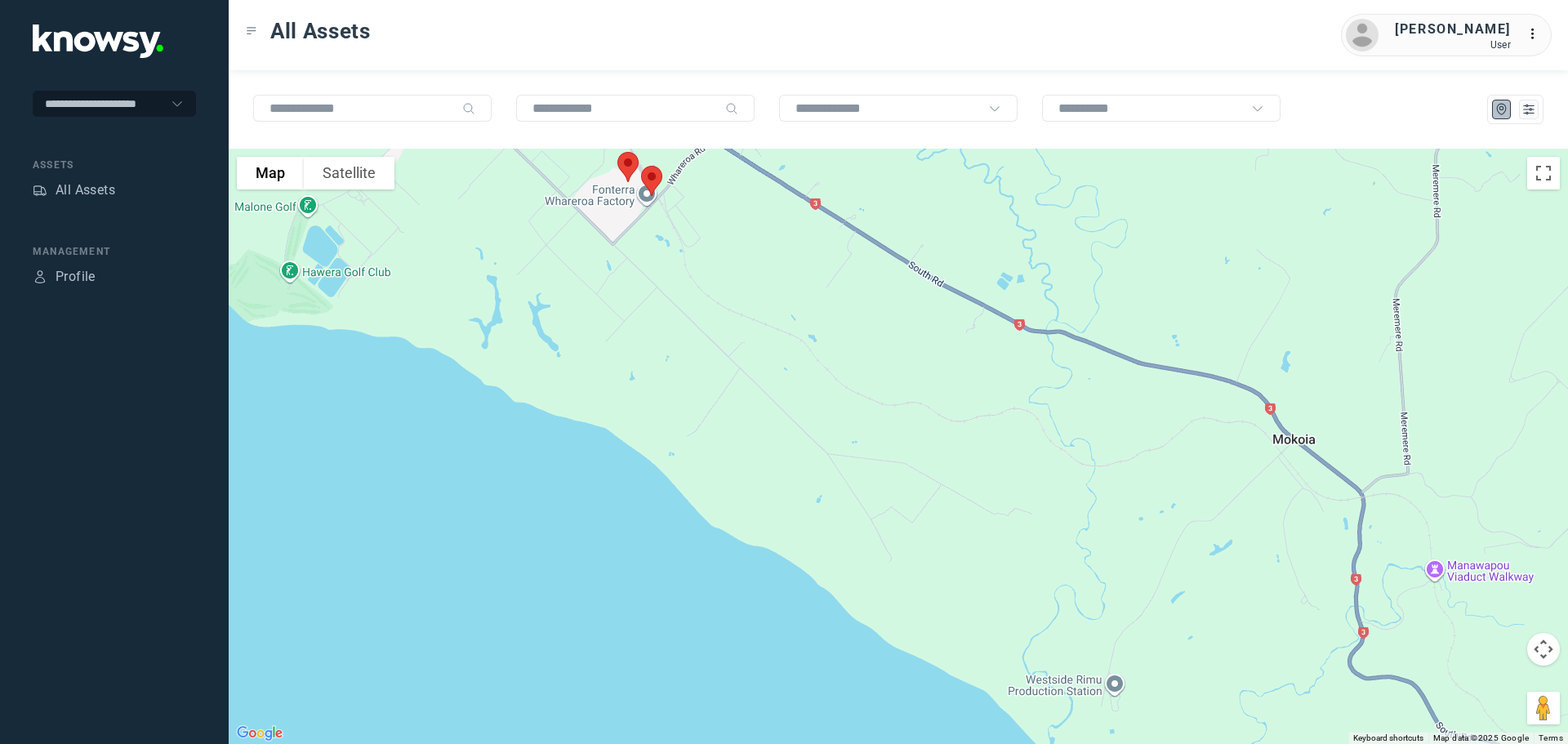
drag, startPoint x: 702, startPoint y: 373, endPoint x: 898, endPoint y: 503, distance: 235.2
click at [898, 503] on div at bounding box center [899, 446] width 1340 height 596
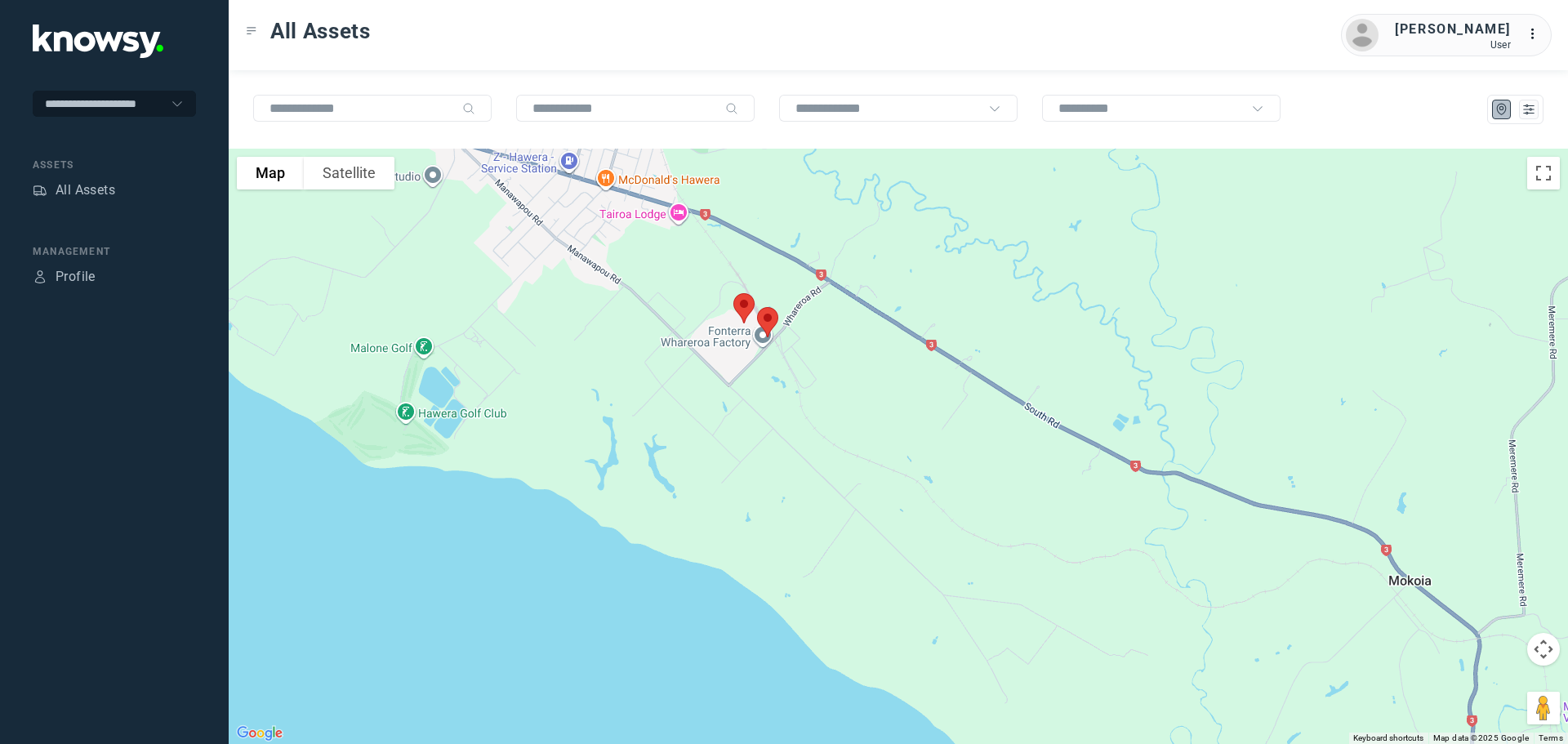
drag, startPoint x: 828, startPoint y: 412, endPoint x: 851, endPoint y: 486, distance: 77.5
click at [851, 486] on div at bounding box center [899, 446] width 1340 height 596
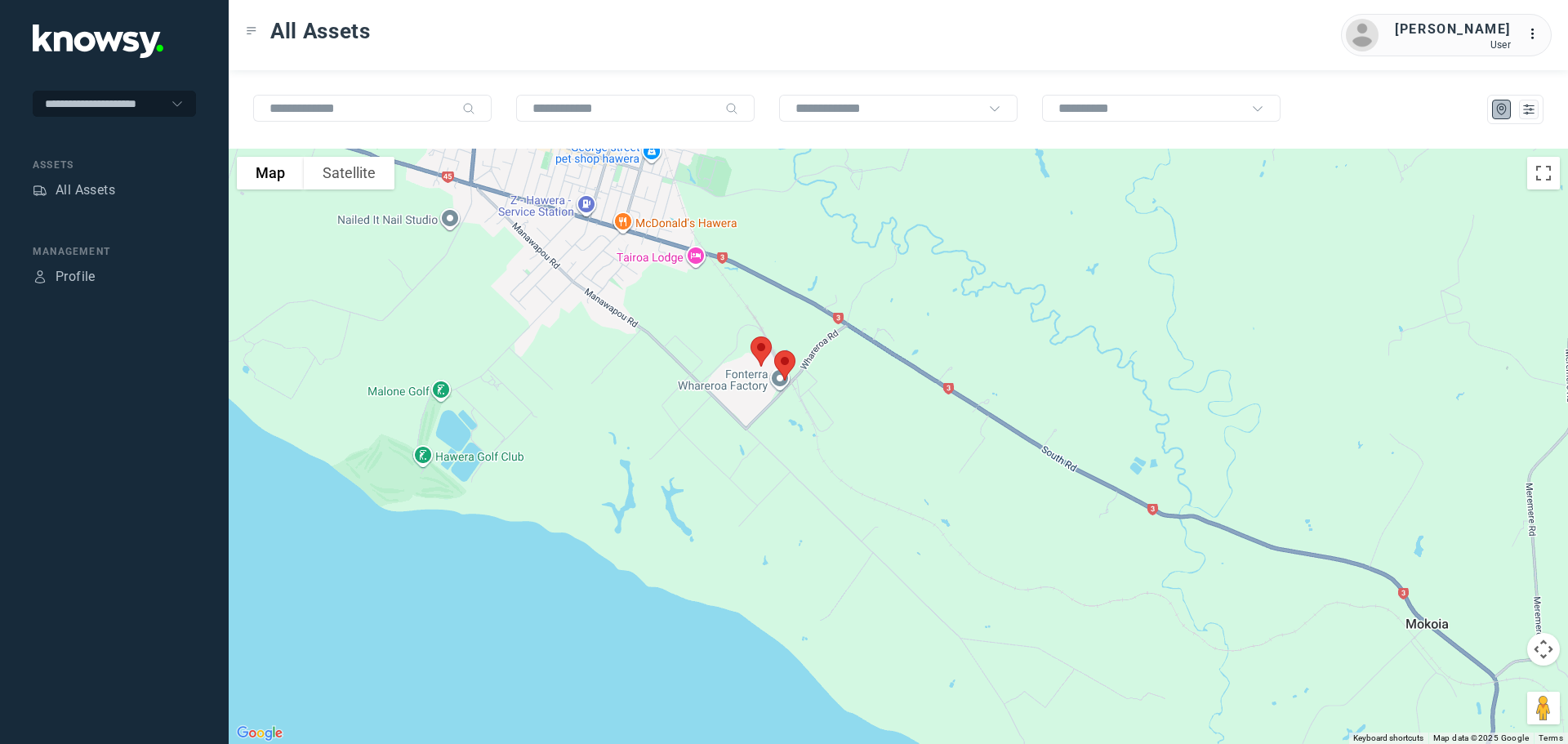
click at [761, 350] on img at bounding box center [761, 352] width 34 height 43
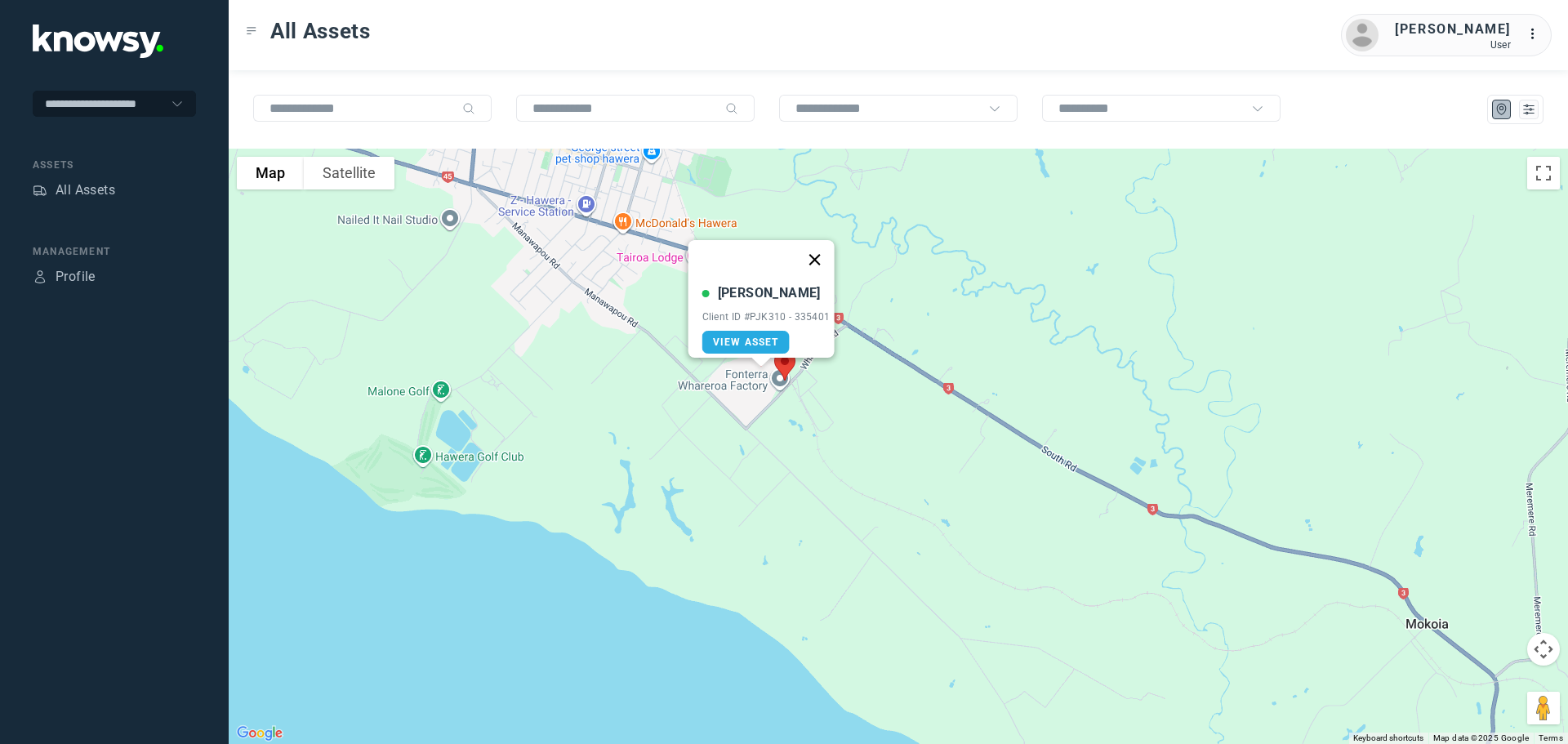
click at [818, 249] on button "Close" at bounding box center [814, 259] width 39 height 39
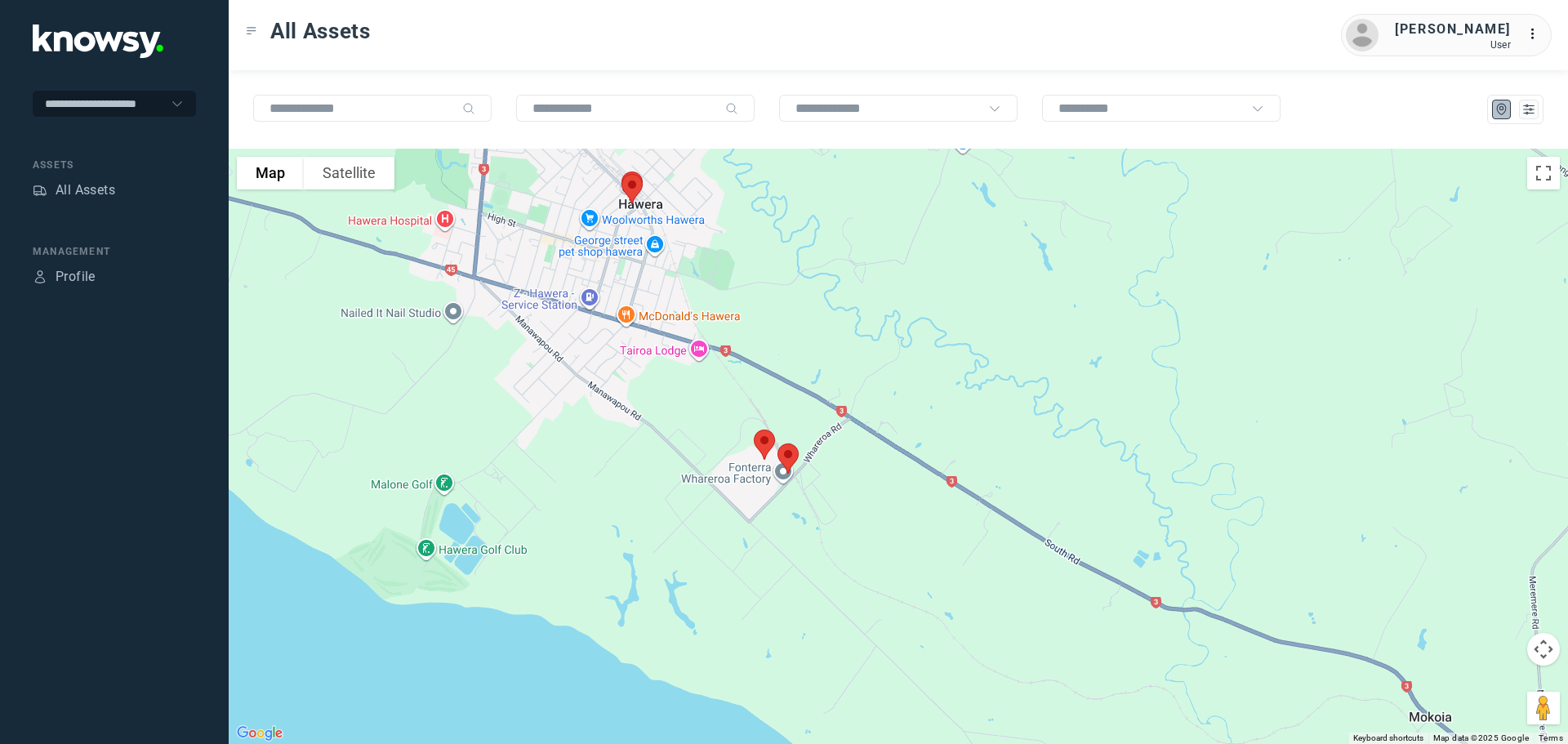
drag, startPoint x: 962, startPoint y: 315, endPoint x: 956, endPoint y: 522, distance: 207.1
click at [956, 522] on div at bounding box center [899, 446] width 1340 height 596
